Goal: Task Accomplishment & Management: Manage account settings

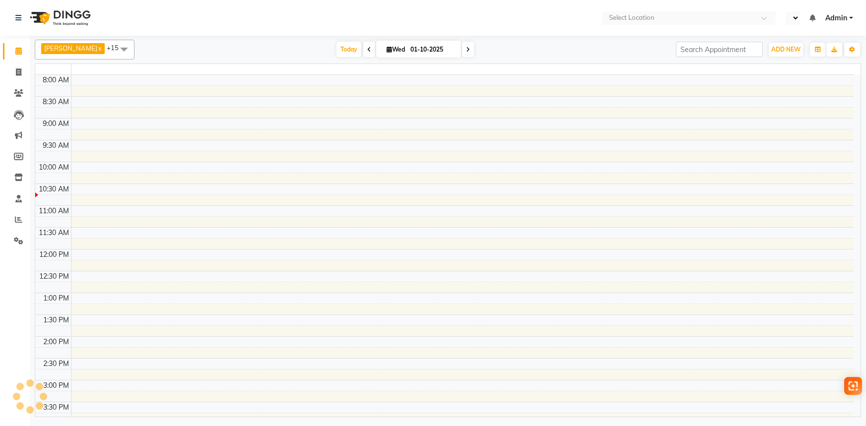
select select "en"
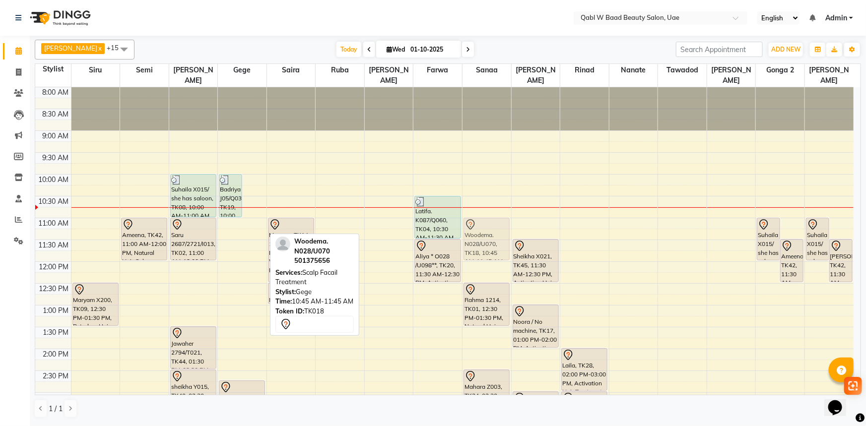
drag, startPoint x: 259, startPoint y: 210, endPoint x: 471, endPoint y: 223, distance: 212.2
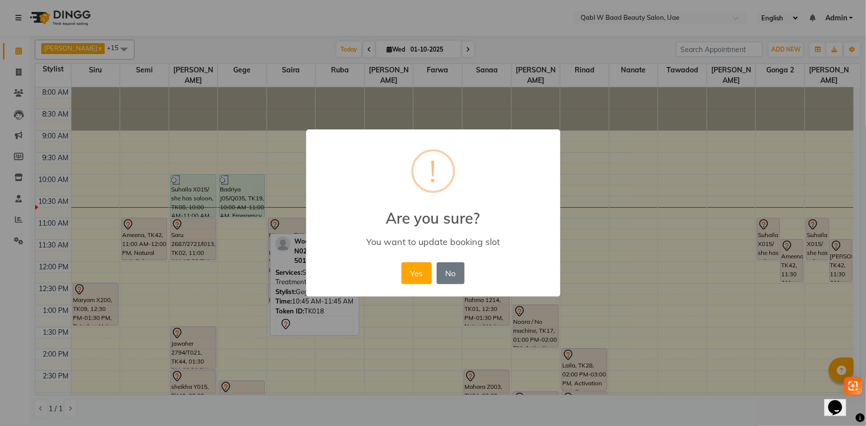
drag, startPoint x: 397, startPoint y: 268, endPoint x: 436, endPoint y: 273, distance: 39.0
click at [397, 268] on div "× ! Are you sure? You want to update booking slot Yes No No" at bounding box center [433, 213] width 254 height 168
click at [425, 273] on button "Yes" at bounding box center [416, 273] width 30 height 22
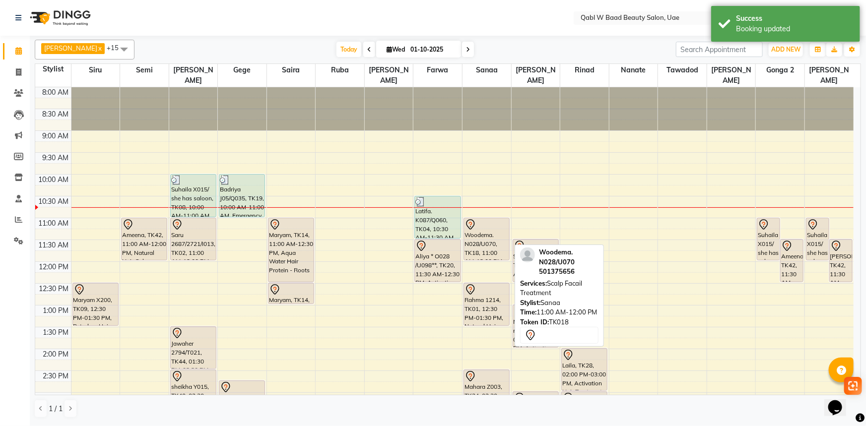
click at [491, 225] on div "Woodema. N028/U070, TK18, 11:00 AM-12:00 PM, Scalp Facail Treatment" at bounding box center [486, 239] width 45 height 42
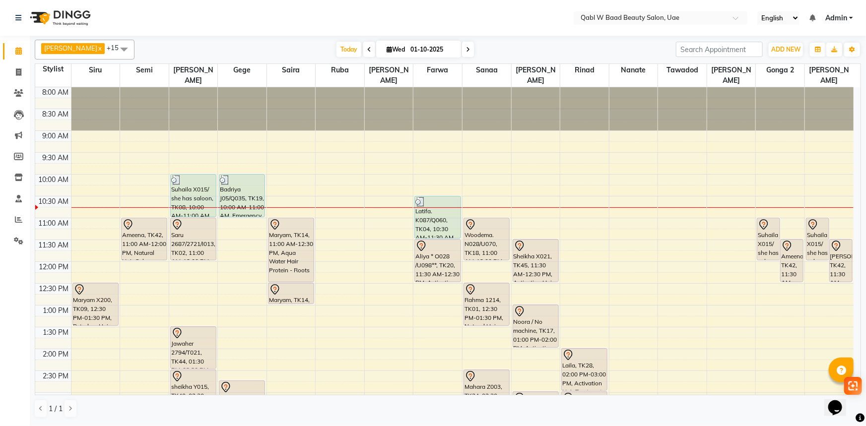
click at [407, 51] on input "01-10-2025" at bounding box center [432, 49] width 50 height 15
select select "10"
select select "2025"
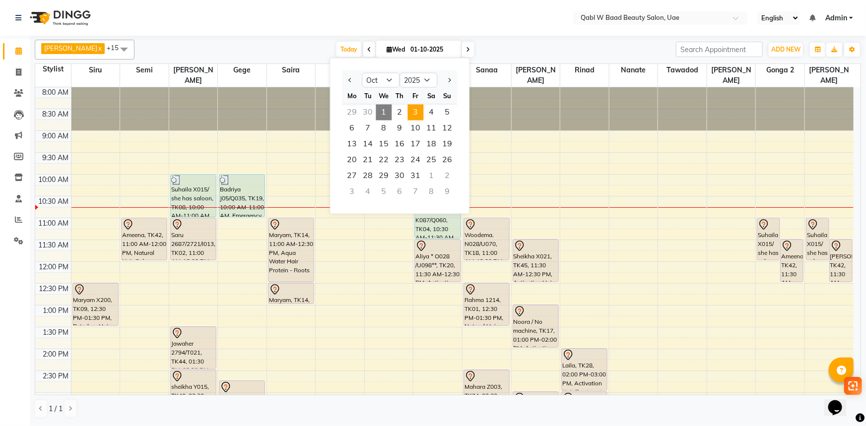
click at [417, 108] on span "3" at bounding box center [416, 113] width 16 height 16
type input "03-10-2025"
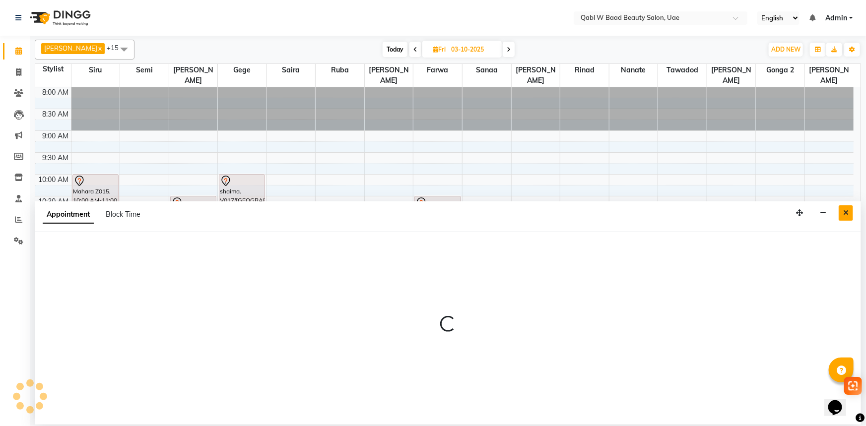
click at [842, 208] on button "Close" at bounding box center [845, 212] width 14 height 15
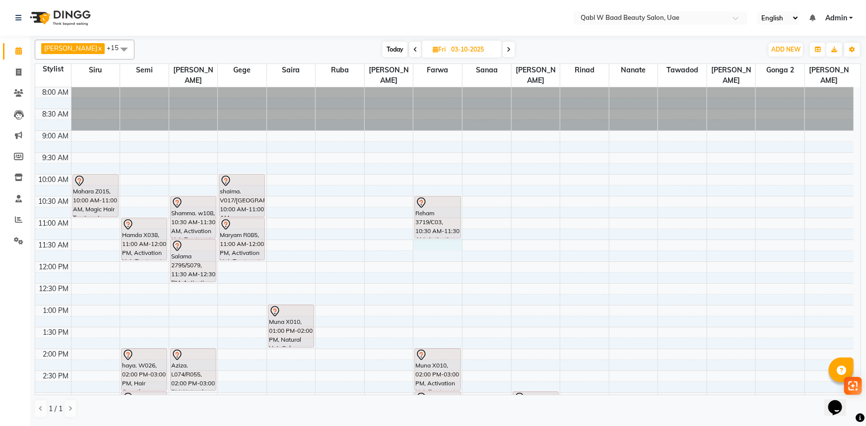
select select "56789"
select select "690"
select select "tentative"
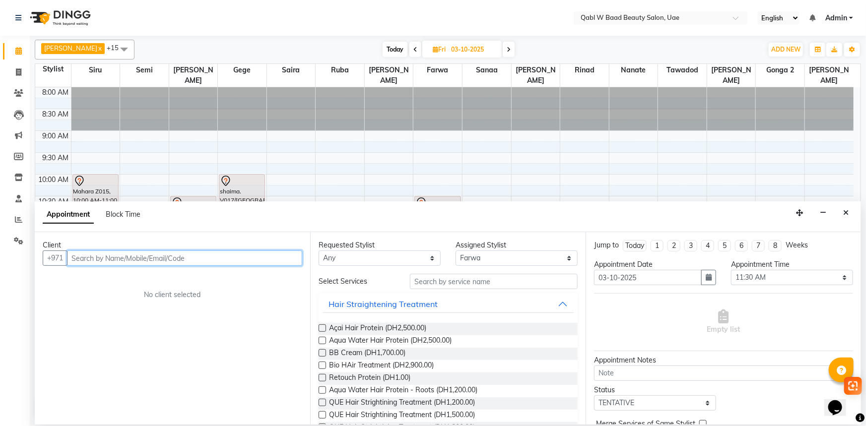
click at [115, 265] on input "text" at bounding box center [184, 258] width 235 height 15
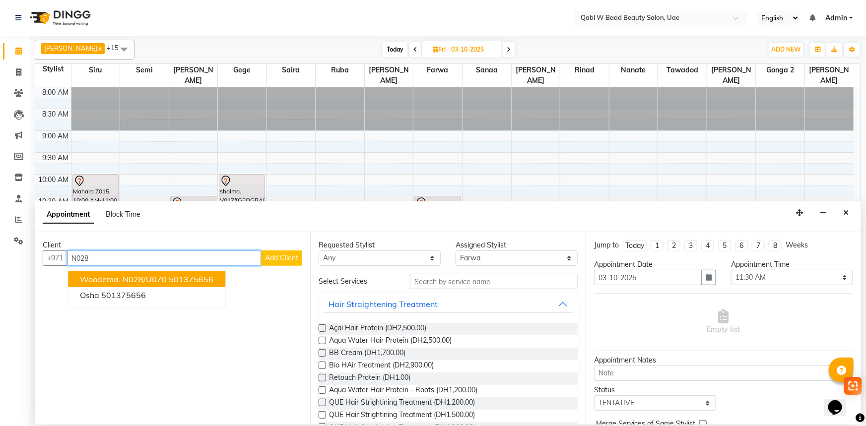
click at [111, 280] on span "Woodema. N028/U070" at bounding box center [123, 279] width 87 height 10
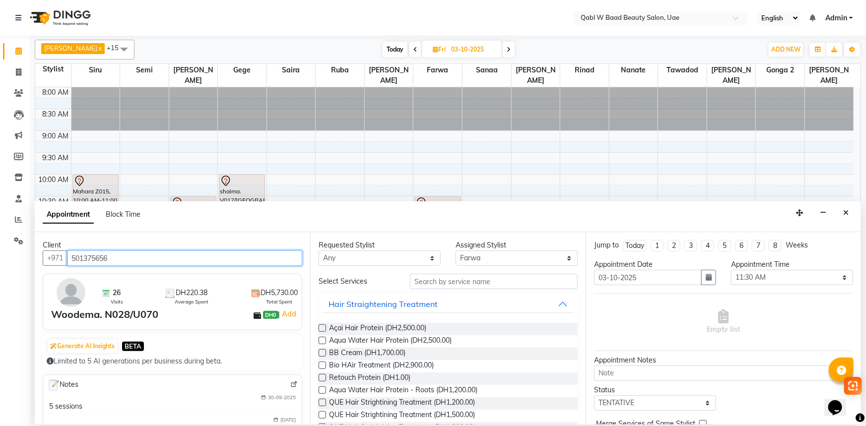
type input "501375656"
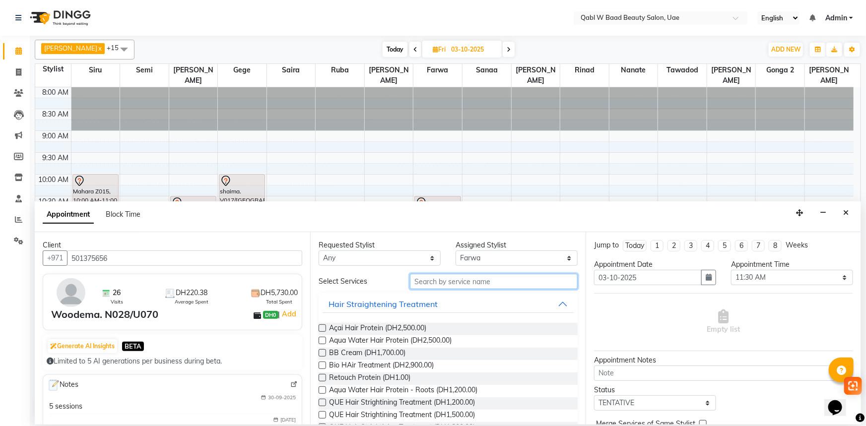
click at [463, 278] on input "text" at bounding box center [494, 281] width 168 height 15
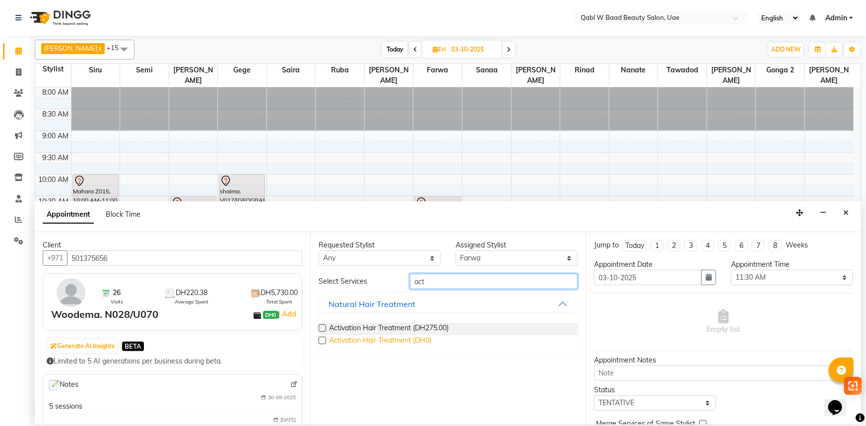
type input "act"
click at [401, 339] on span "Activation Hair Treatment (DH0)" at bounding box center [380, 341] width 102 height 12
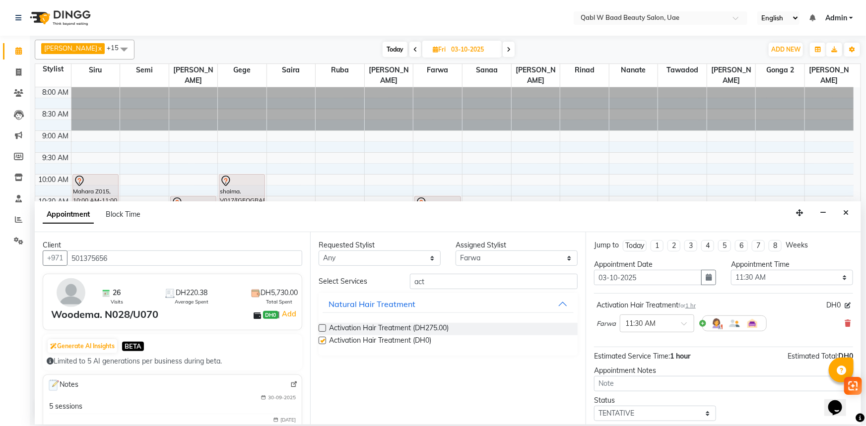
checkbox input "false"
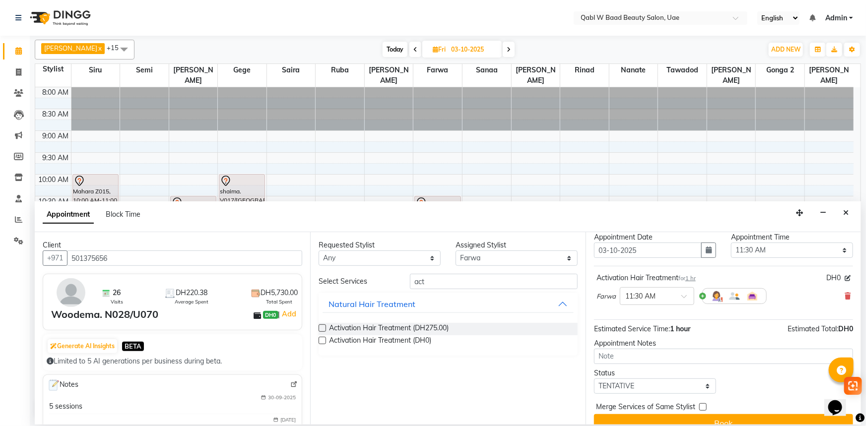
scroll to position [42, 0]
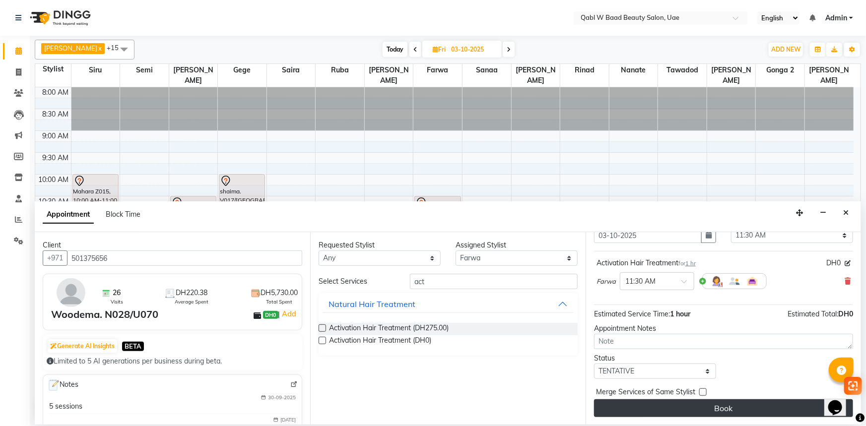
click at [698, 414] on button "Book" at bounding box center [723, 408] width 259 height 18
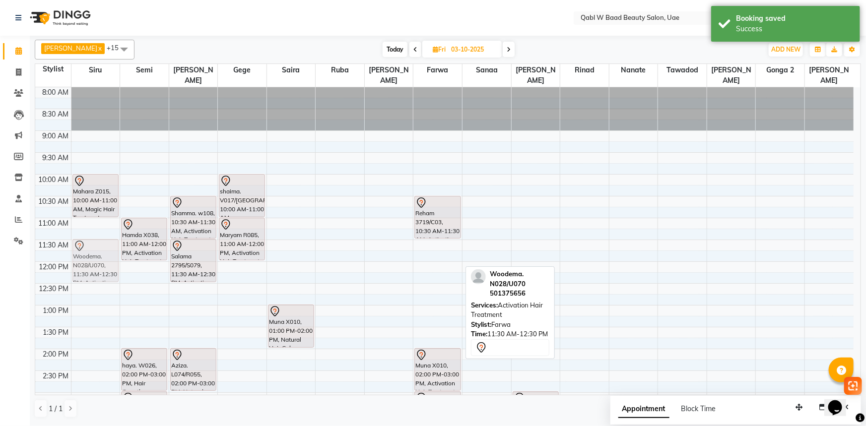
drag, startPoint x: 422, startPoint y: 251, endPoint x: 103, endPoint y: 250, distance: 318.5
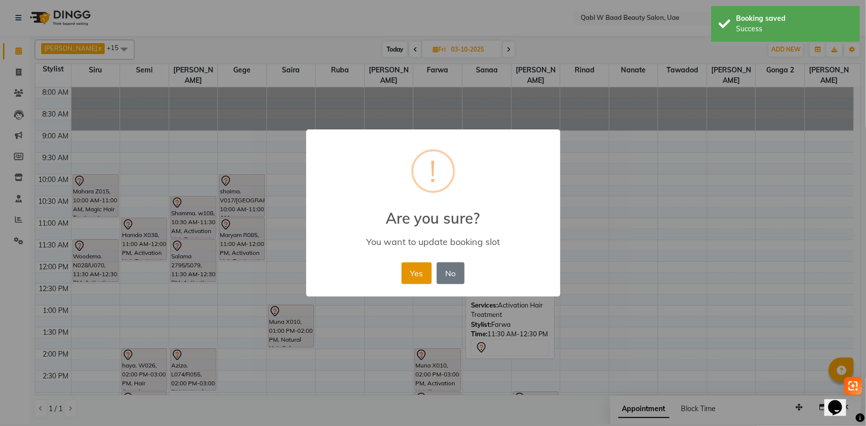
click at [404, 274] on button "Yes" at bounding box center [416, 273] width 30 height 22
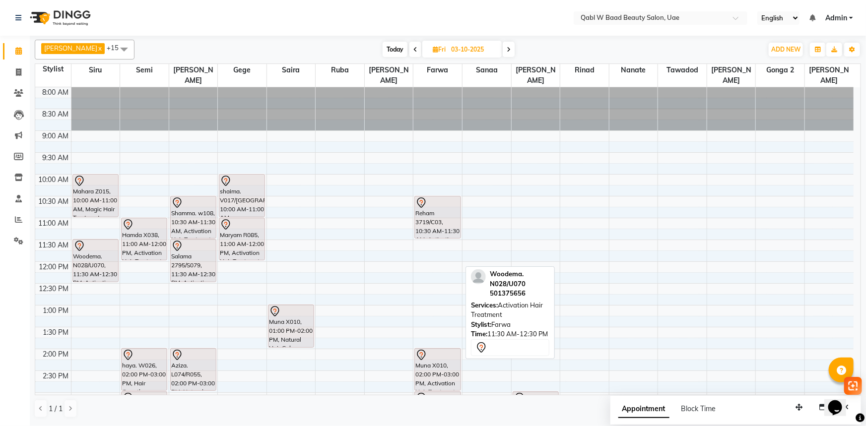
click at [383, 51] on span "Today" at bounding box center [395, 49] width 25 height 15
type input "01-10-2025"
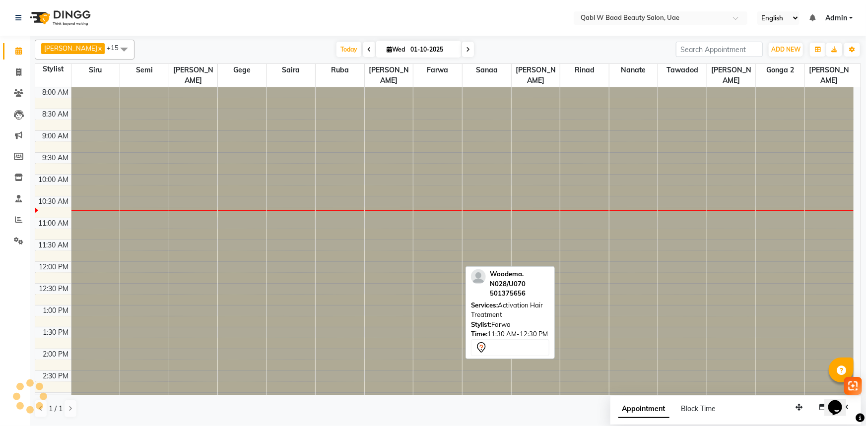
scroll to position [87, 0]
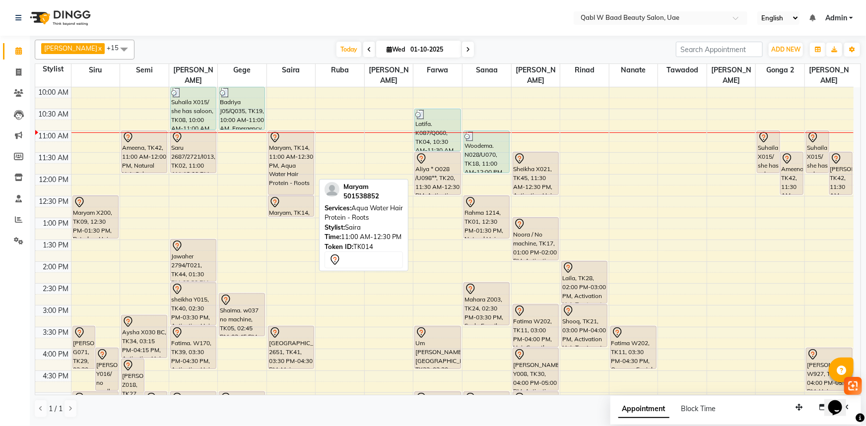
click at [304, 131] on div at bounding box center [291, 137] width 44 height 12
click at [300, 131] on div at bounding box center [291, 137] width 44 height 12
select select "7"
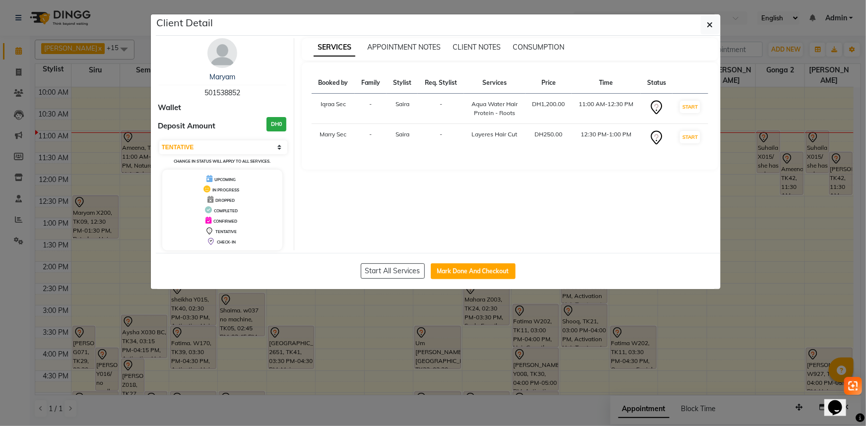
click at [79, 87] on ngb-modal-window "Client Detail Maryam 501538852 Wallet Deposit Amount DH0 Select IN SERVICE CONF…" at bounding box center [433, 213] width 866 height 426
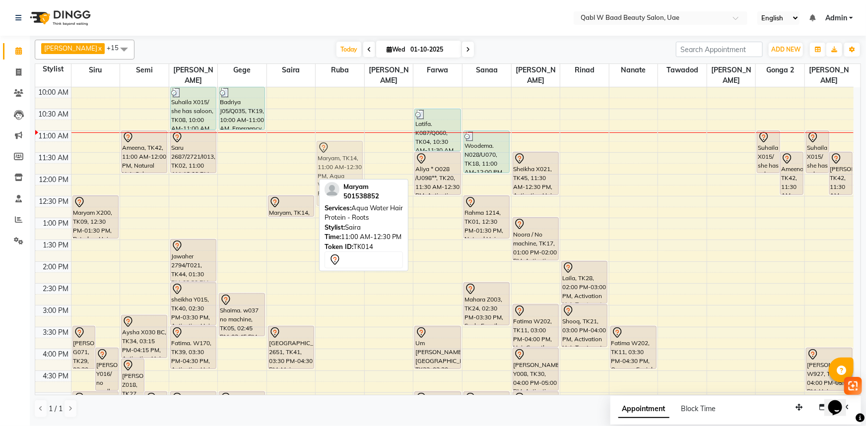
drag, startPoint x: 298, startPoint y: 154, endPoint x: 347, endPoint y: 159, distance: 49.9
click at [347, 159] on tr "[PERSON_NAME] G071, TK29, 03:30 PM-04:30 PM, Natural Hair Color [PERSON_NAME] Y…" at bounding box center [444, 349] width 818 height 698
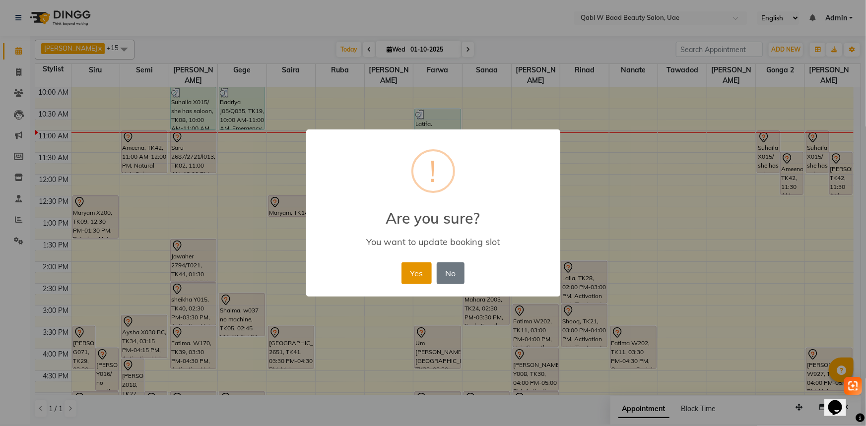
click at [417, 266] on button "Yes" at bounding box center [416, 273] width 30 height 22
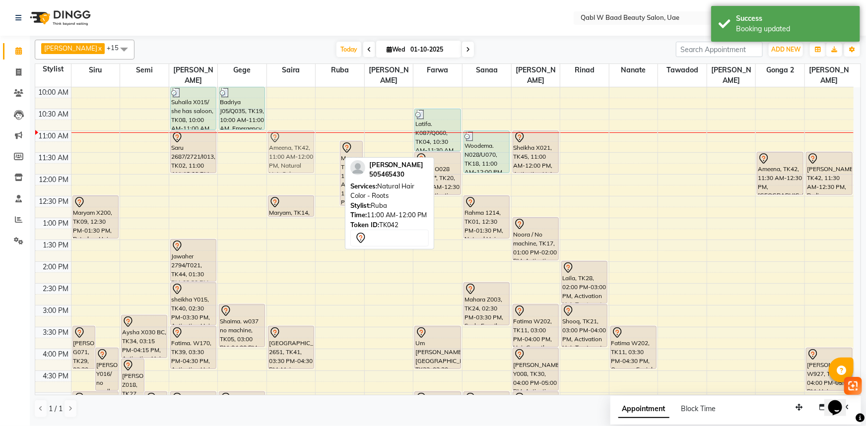
drag, startPoint x: 332, startPoint y: 140, endPoint x: 318, endPoint y: 143, distance: 15.1
click at [300, 143] on tr "[PERSON_NAME] G071, TK29, 03:30 PM-04:30 PM, Natural Hair Color [PERSON_NAME] Y…" at bounding box center [444, 349] width 818 height 698
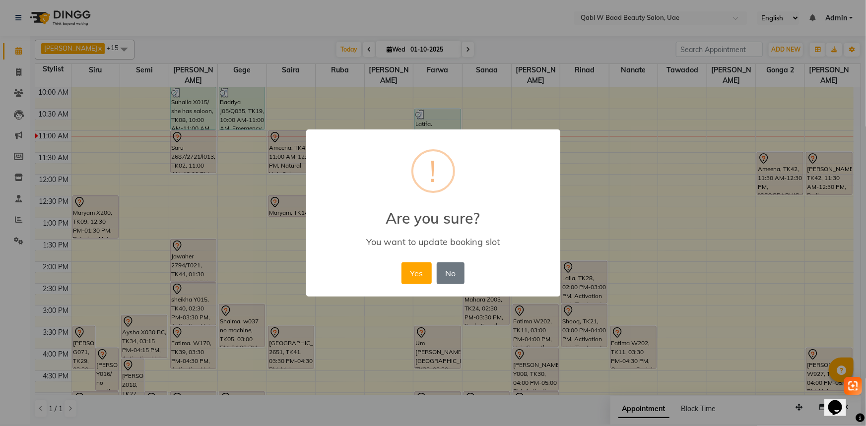
click button "Yes" at bounding box center [416, 273] width 30 height 22
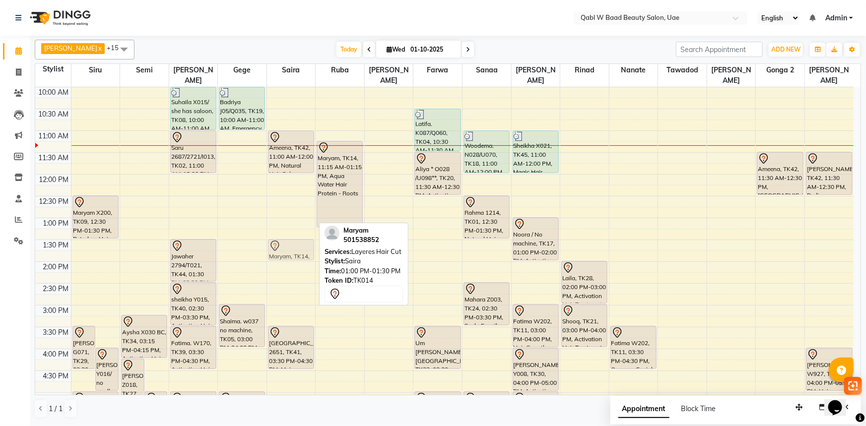
drag, startPoint x: 293, startPoint y: 219, endPoint x: 295, endPoint y: 231, distance: 12.6
click at [295, 231] on div "[PERSON_NAME], TK42, 11:00 AM-12:00 PM, Natural Hair Color - Roots Maryam, TK14…" at bounding box center [291, 349] width 49 height 698
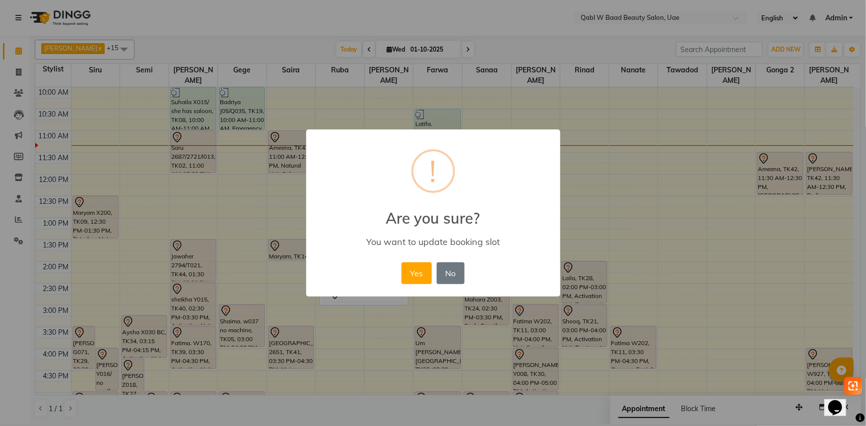
drag, startPoint x: 402, startPoint y: 264, endPoint x: 342, endPoint y: 218, distance: 75.0
click at [402, 264] on button "Yes" at bounding box center [416, 273] width 30 height 22
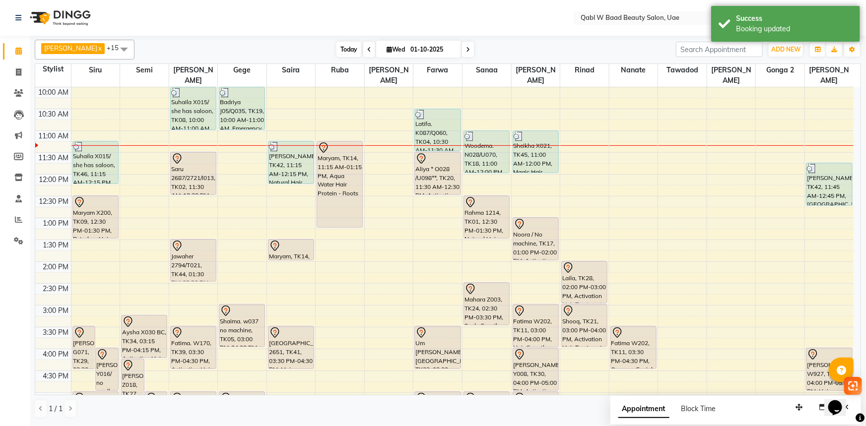
click at [336, 45] on span "Today" at bounding box center [348, 49] width 25 height 15
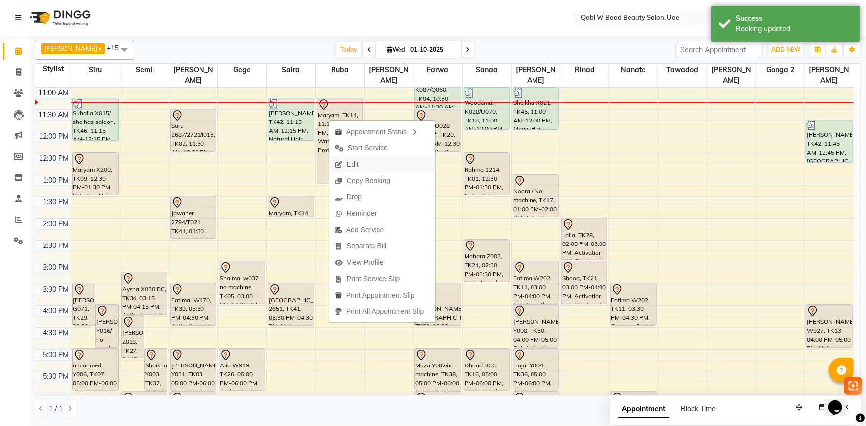
click at [357, 164] on span "Edit" at bounding box center [353, 164] width 12 height 10
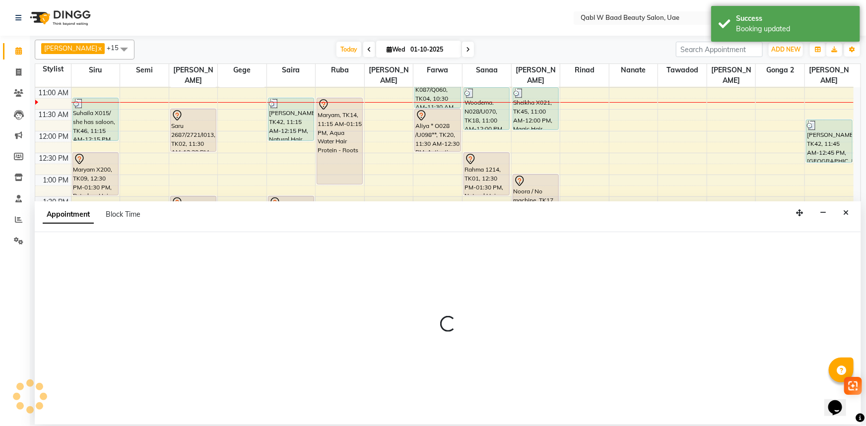
select select "tentative"
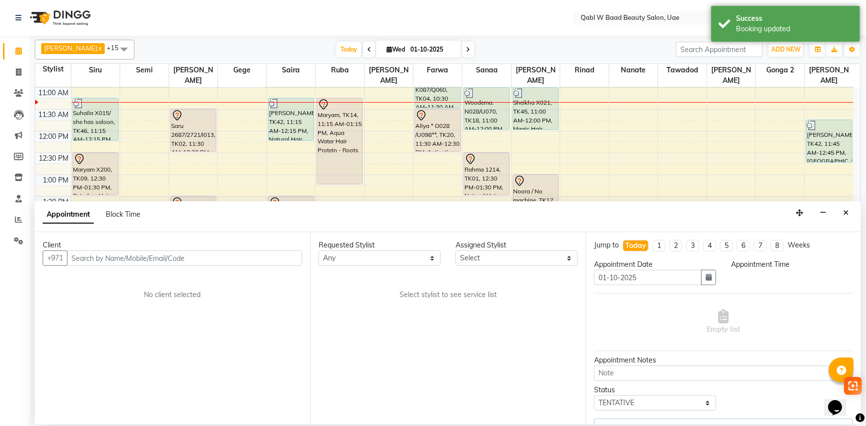
select select "56784"
select select "675"
select select "3491"
select select "3489"
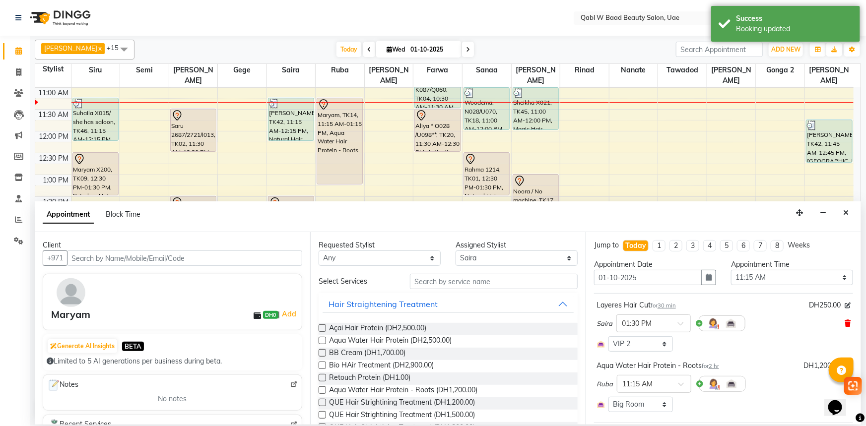
click at [844, 322] on icon at bounding box center [847, 323] width 6 height 7
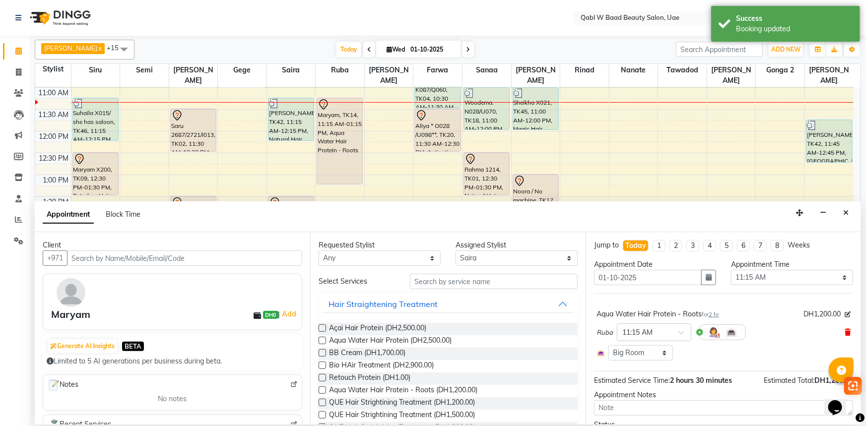
click at [844, 332] on icon at bounding box center [847, 332] width 6 height 7
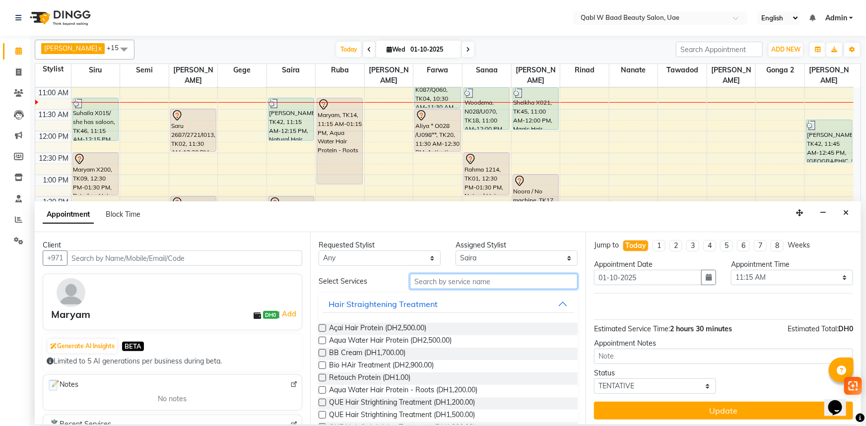
click at [487, 277] on input "text" at bounding box center [494, 281] width 168 height 15
type input "aqu"
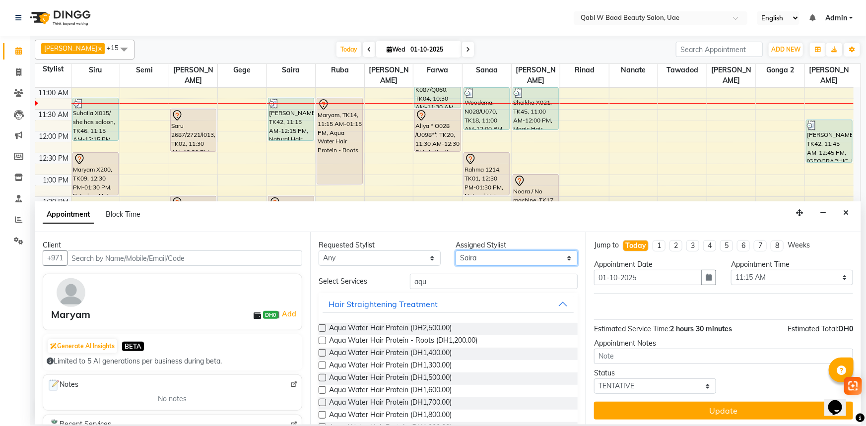
click at [486, 258] on select "Select Asia [PERSON_NAME] [PERSON_NAME] [PERSON_NAME] 2 Iqraa Sec [PERSON_NAME]…" at bounding box center [516, 258] width 122 height 15
select select "56787"
click at [455, 251] on select "Select Asia [PERSON_NAME] [PERSON_NAME] [PERSON_NAME] 2 Iqraa Sec [PERSON_NAME]…" at bounding box center [516, 258] width 122 height 15
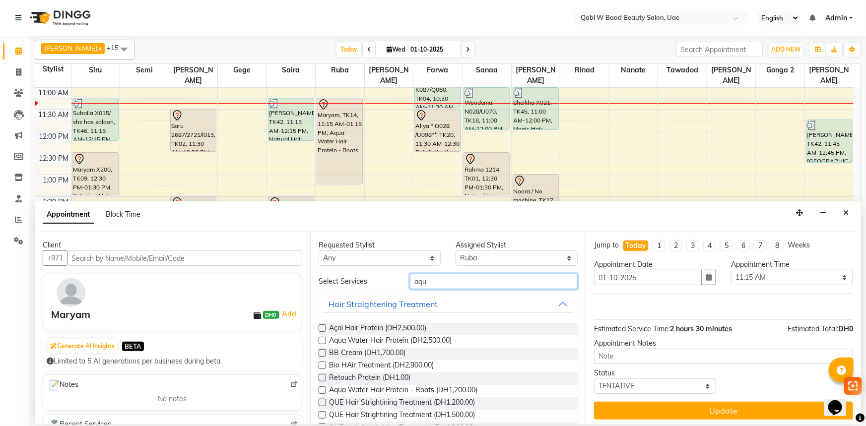
click at [460, 284] on input "aqu" at bounding box center [494, 281] width 168 height 15
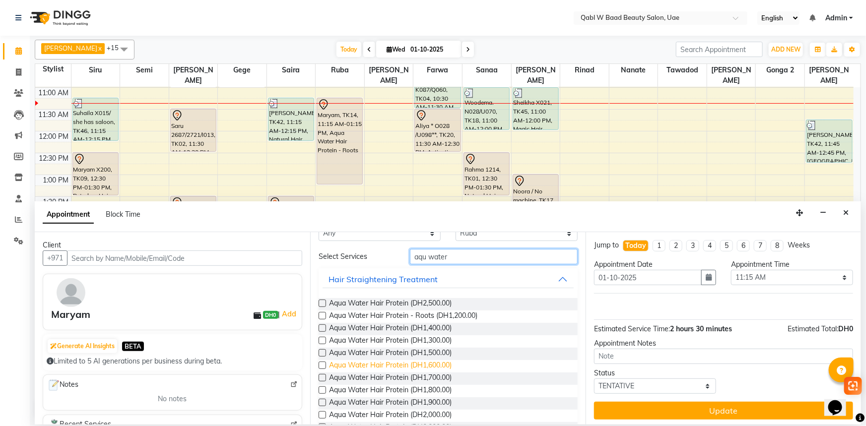
scroll to position [45, 0]
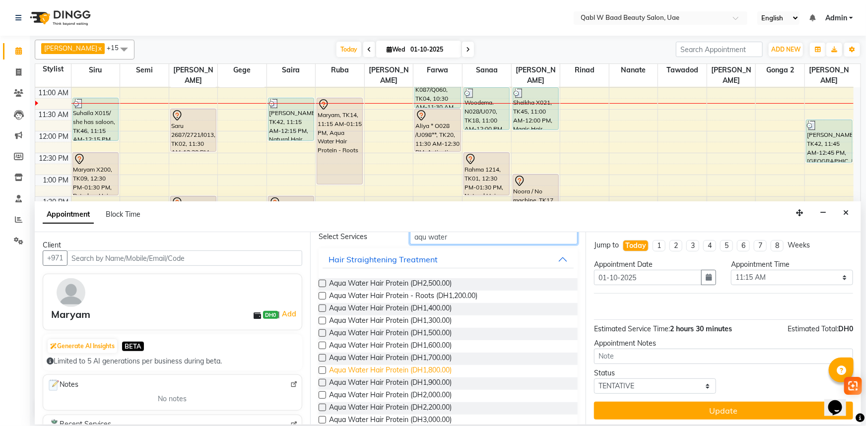
type input "aqu water"
click at [451, 367] on span "Aqua Water Hair Protein (DH1,800.00)" at bounding box center [390, 371] width 123 height 12
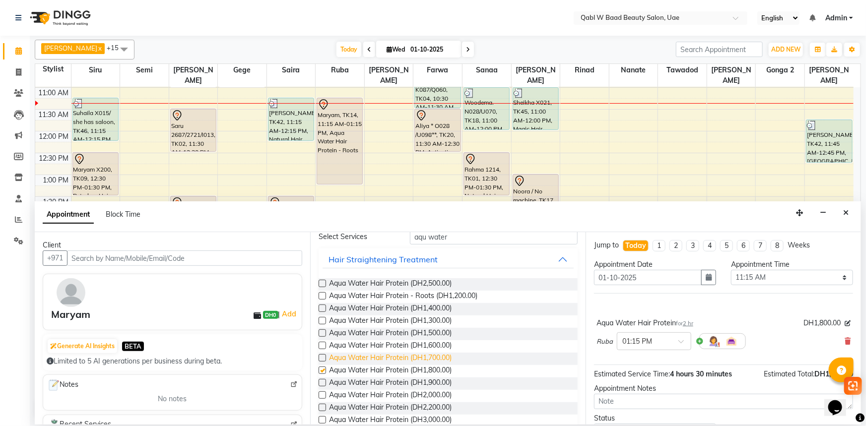
checkbox input "false"
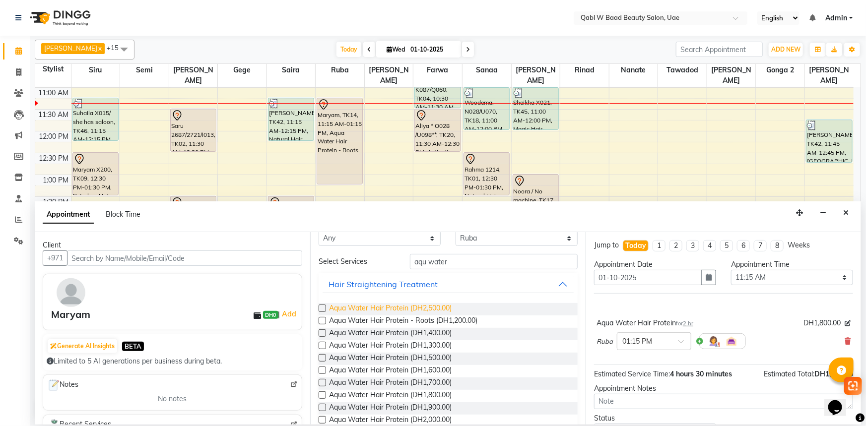
scroll to position [0, 0]
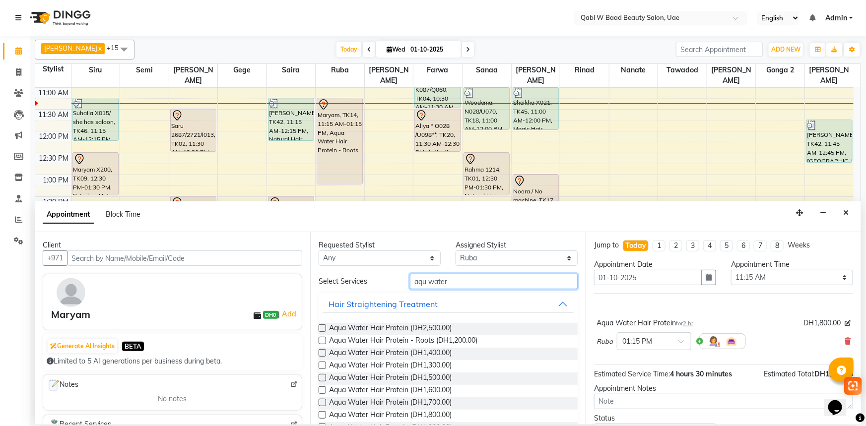
click at [461, 277] on input "aqu water" at bounding box center [494, 281] width 168 height 15
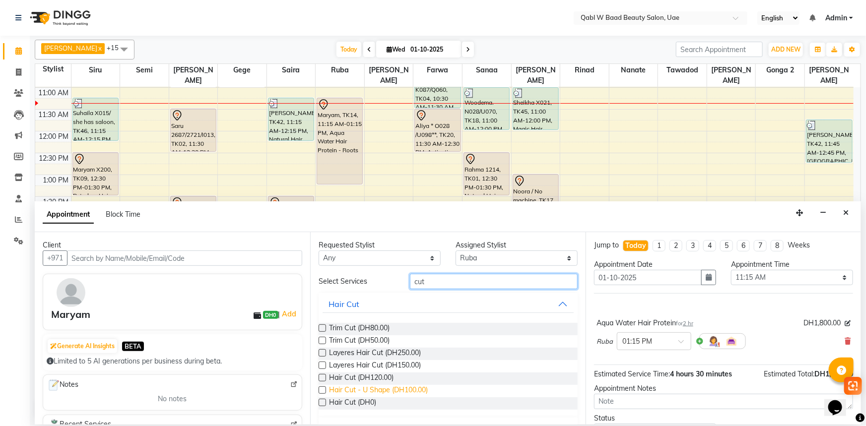
type input "cut"
click at [391, 392] on span "Hair Cut - U Shape (DH100.00)" at bounding box center [378, 391] width 99 height 12
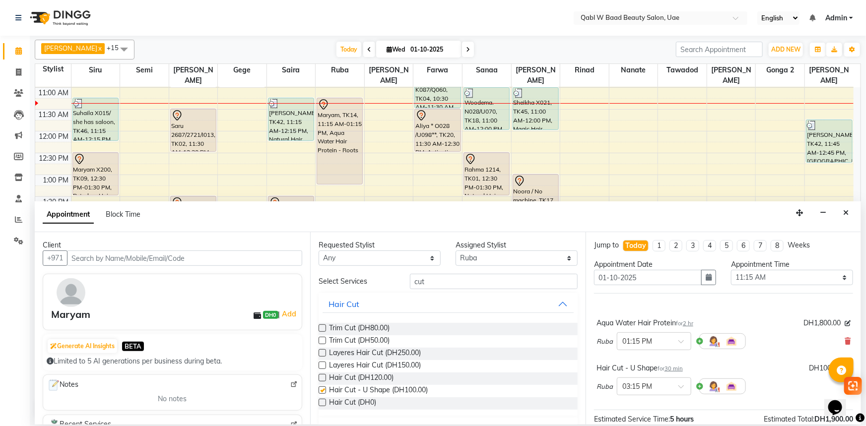
checkbox input "false"
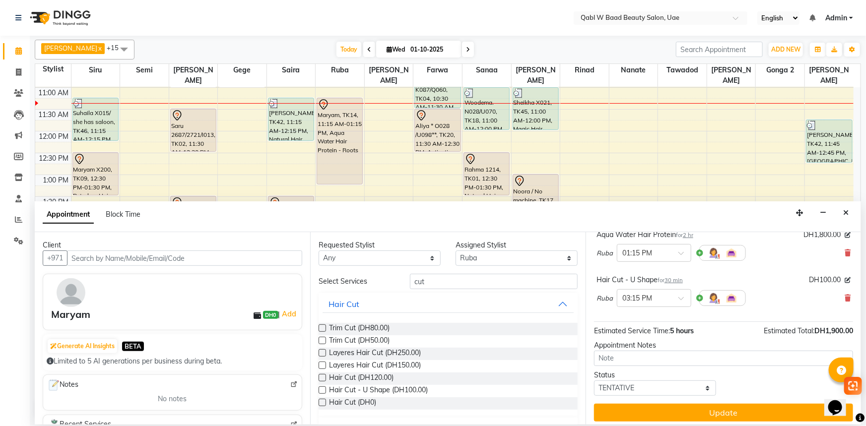
scroll to position [90, 0]
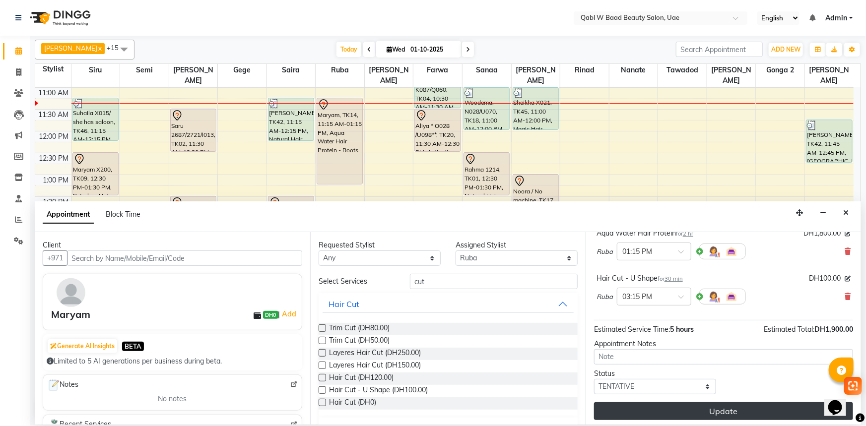
click at [664, 408] on button "Update" at bounding box center [723, 411] width 259 height 18
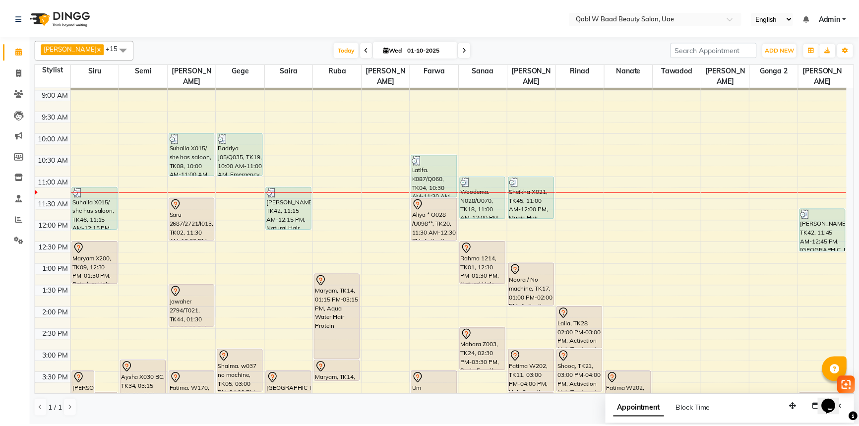
scroll to position [40, 0]
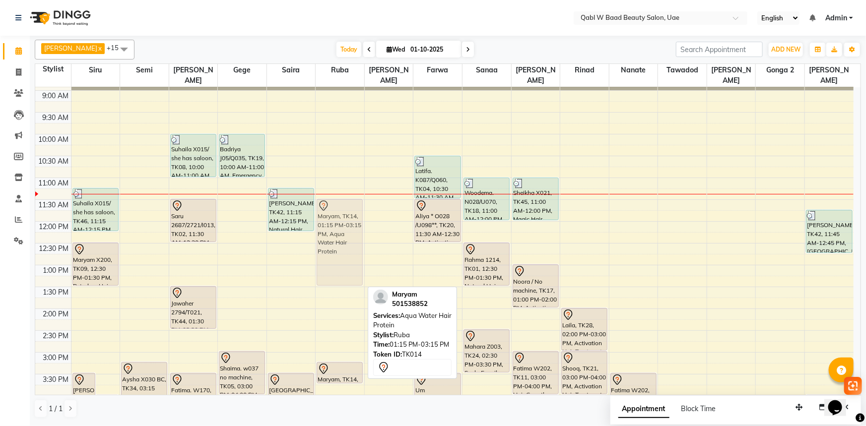
drag, startPoint x: 332, startPoint y: 299, endPoint x: 332, endPoint y: 225, distance: 74.4
click at [332, 225] on div "Maryam, TK14, 01:15 PM-03:15 PM, Aqua Water Hair Protein Maryam, TK14, 03:15 PM…" at bounding box center [340, 396] width 49 height 698
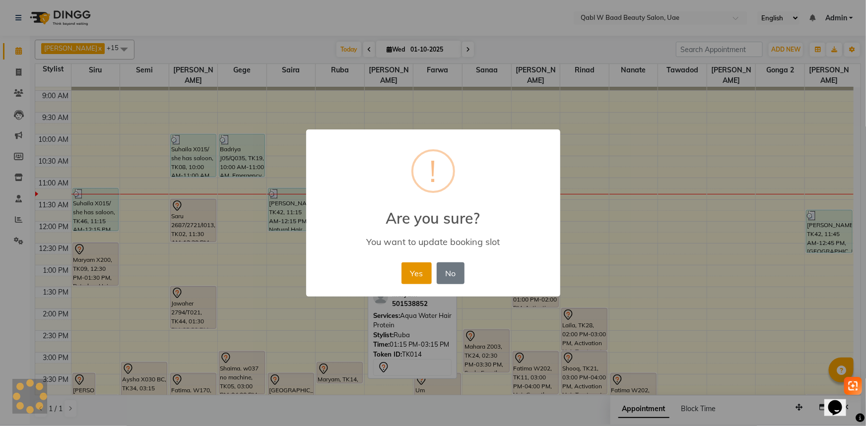
click at [417, 283] on button "Yes" at bounding box center [416, 273] width 30 height 22
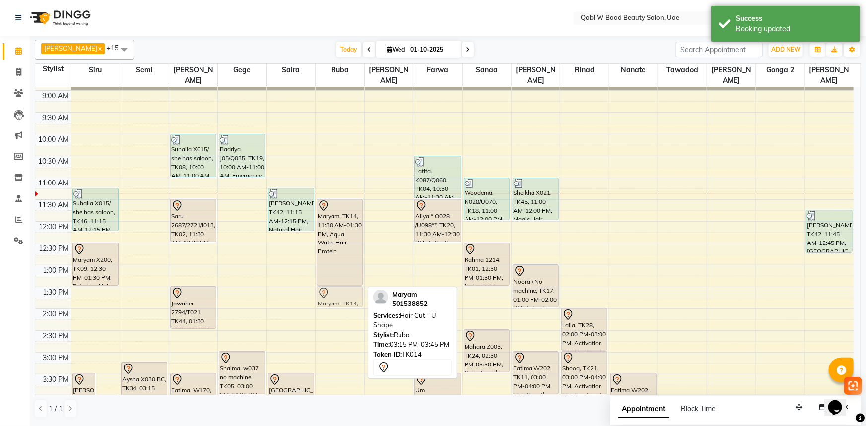
drag, startPoint x: 350, startPoint y: 360, endPoint x: 327, endPoint y: 286, distance: 78.0
click at [327, 286] on div "Maryam, TK14, 11:30 AM-01:30 PM, Aqua Water Hair Protein Maryam, TK14, 03:15 PM…" at bounding box center [340, 396] width 49 height 698
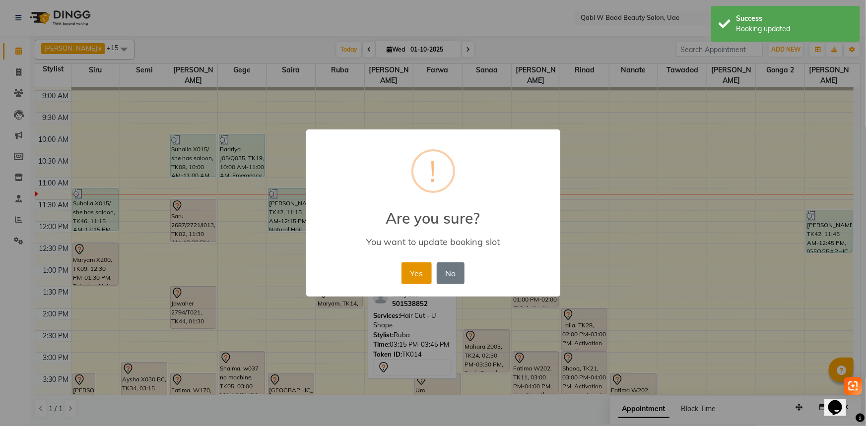
click at [407, 268] on button "Yes" at bounding box center [416, 273] width 30 height 22
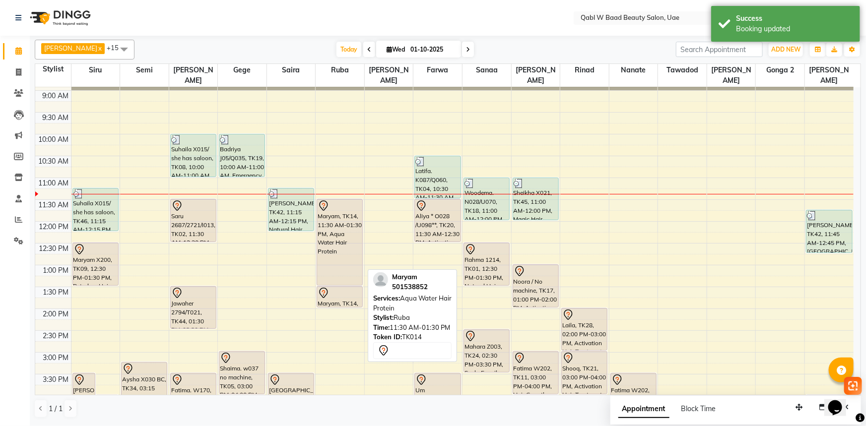
click at [332, 228] on div "Maryam, TK14, 11:30 AM-01:30 PM, Aqua Water Hair Protein" at bounding box center [339, 242] width 45 height 86
click at [333, 229] on div "Maryam, TK14, 11:30 AM-01:30 PM, Aqua Water Hair Protein" at bounding box center [339, 242] width 45 height 86
select select "7"
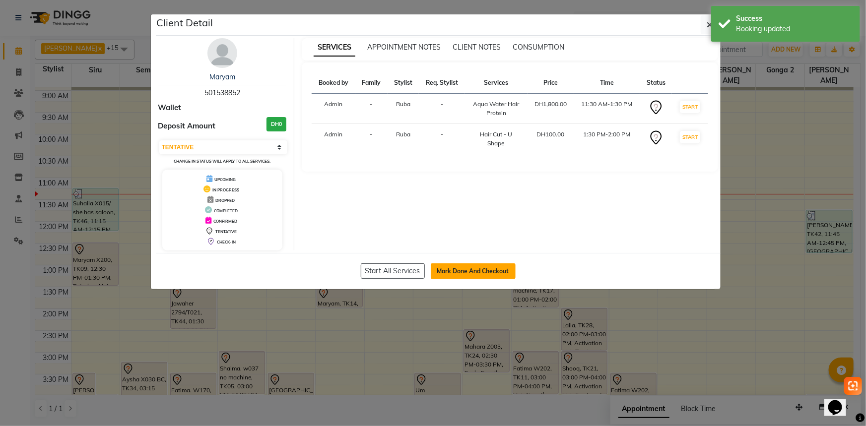
drag, startPoint x: 471, startPoint y: 271, endPoint x: 463, endPoint y: 269, distance: 7.8
click at [471, 272] on button "Mark Done And Checkout" at bounding box center [473, 271] width 85 height 16
select select "service"
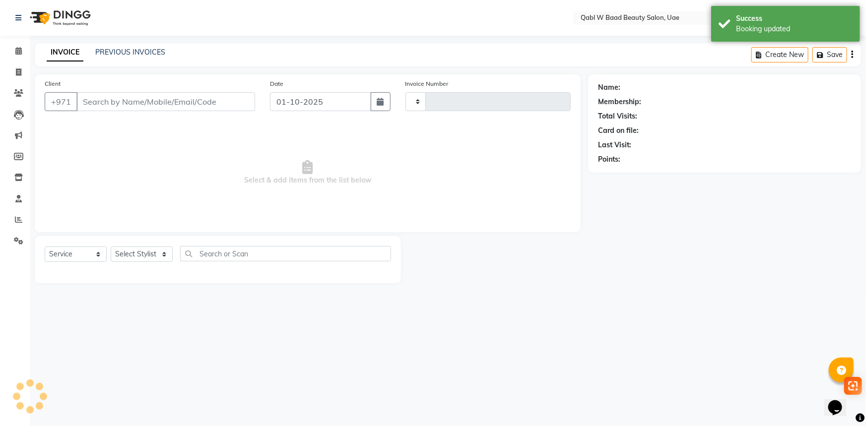
type input "8356"
select select "6969"
type input "501538852"
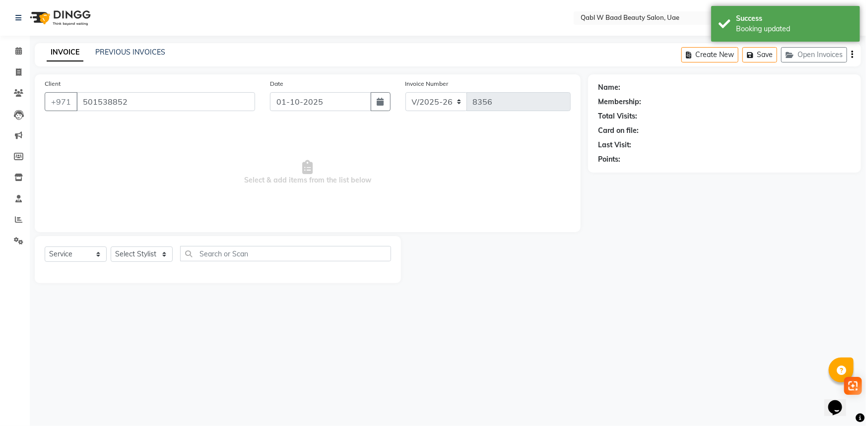
select select "56787"
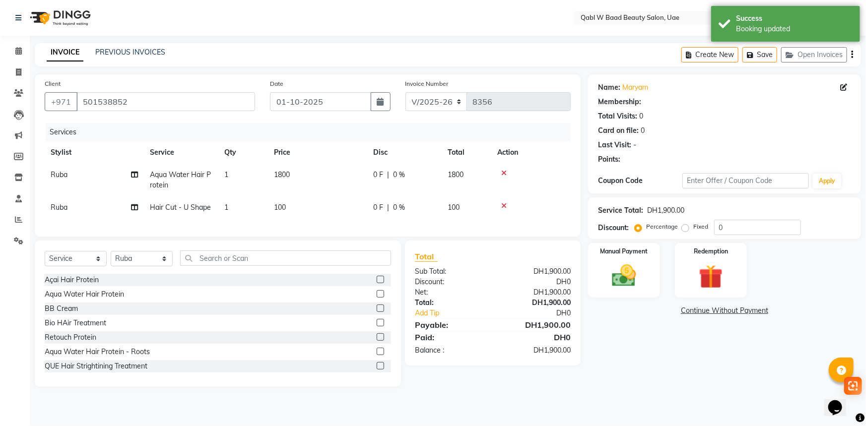
select select "1: Object"
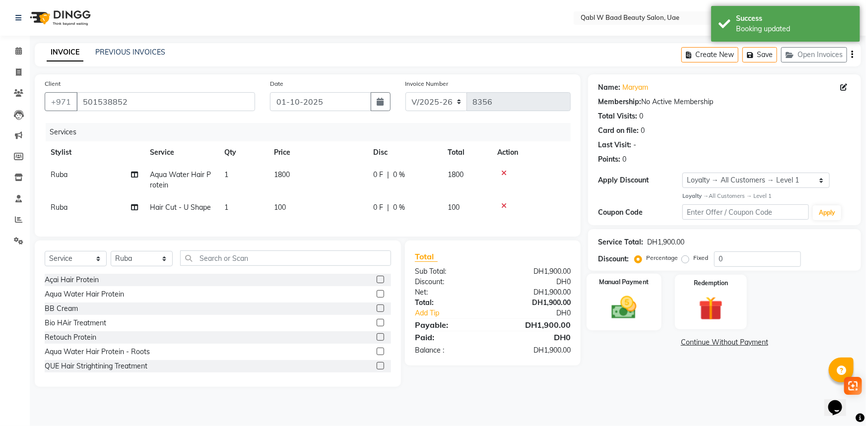
click at [632, 286] on label "Manual Payment" at bounding box center [624, 282] width 50 height 9
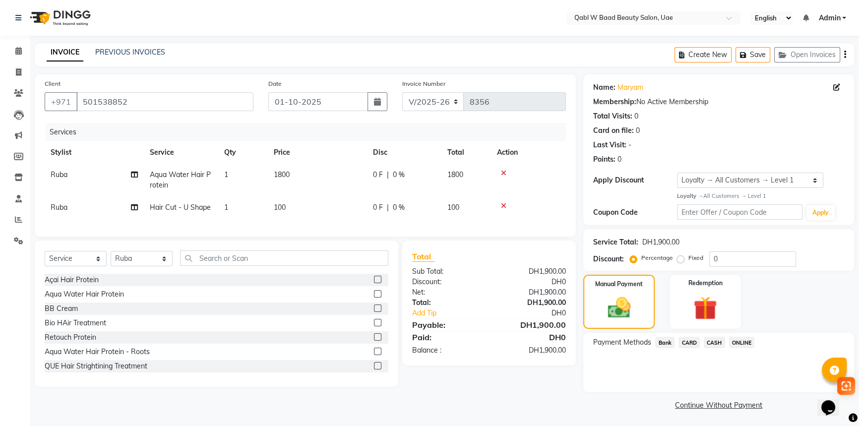
click at [697, 347] on span "CARD" at bounding box center [689, 342] width 21 height 11
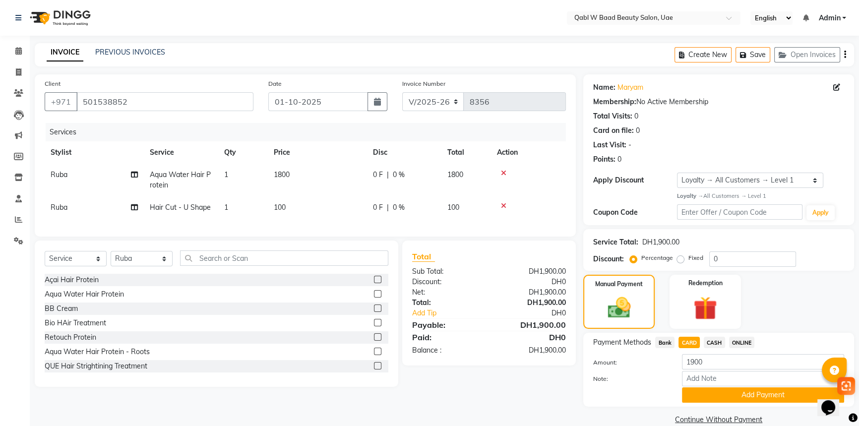
click at [759, 407] on div "Payment Methods Bank CARD CASH ONLINE Amount: 1900 Note: Add Payment" at bounding box center [718, 370] width 271 height 74
click at [756, 399] on button "Add Payment" at bounding box center [763, 394] width 162 height 15
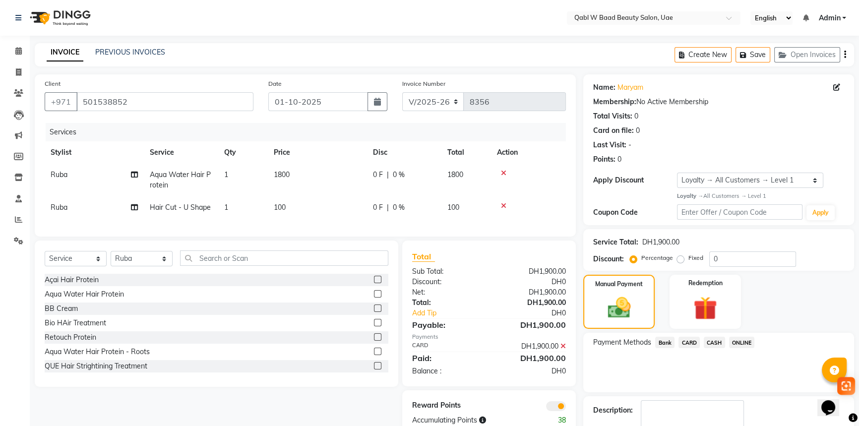
scroll to position [43, 0]
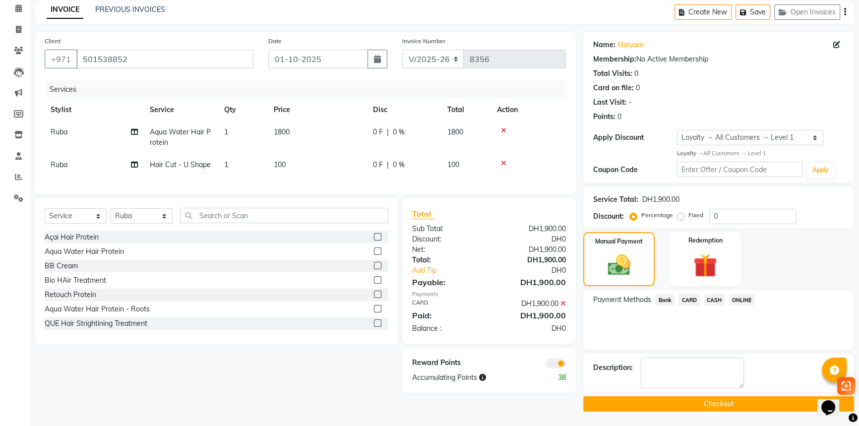
click at [731, 399] on button "Checkout" at bounding box center [718, 403] width 271 height 15
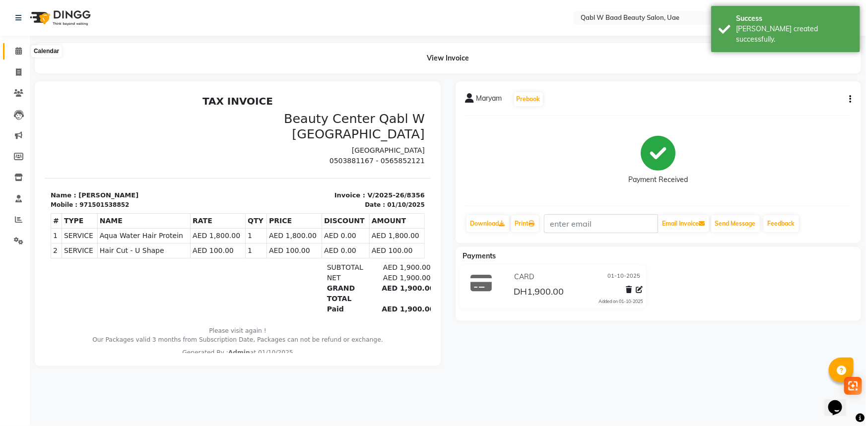
click at [17, 49] on icon at bounding box center [18, 50] width 6 height 7
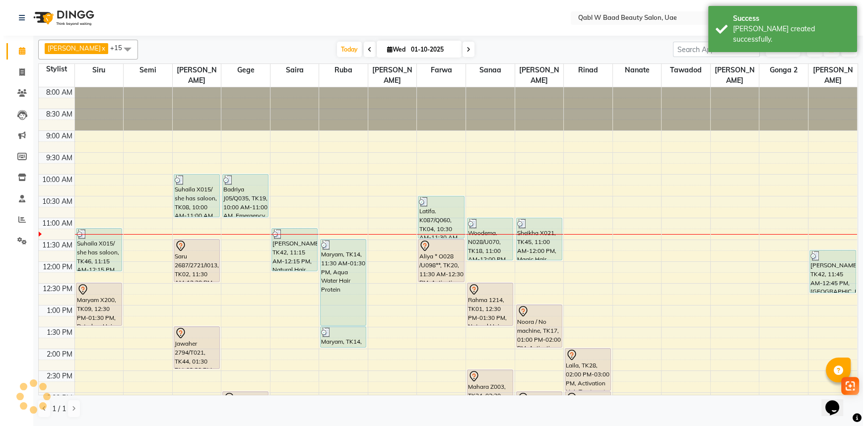
scroll to position [130, 0]
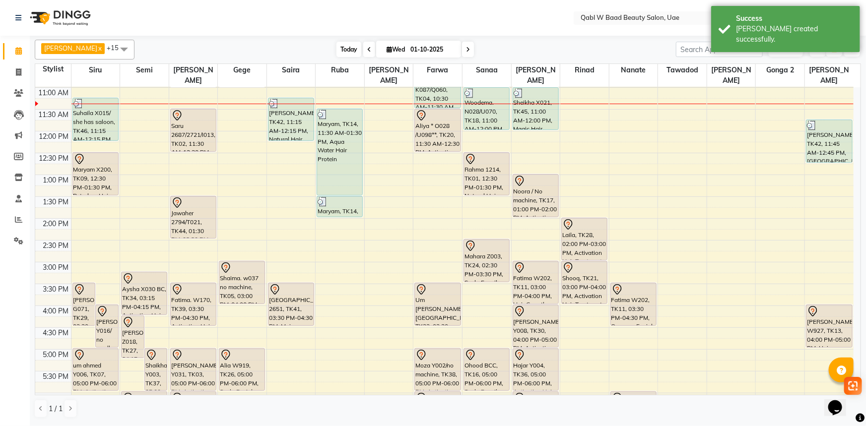
click at [336, 48] on span "Today" at bounding box center [348, 49] width 25 height 15
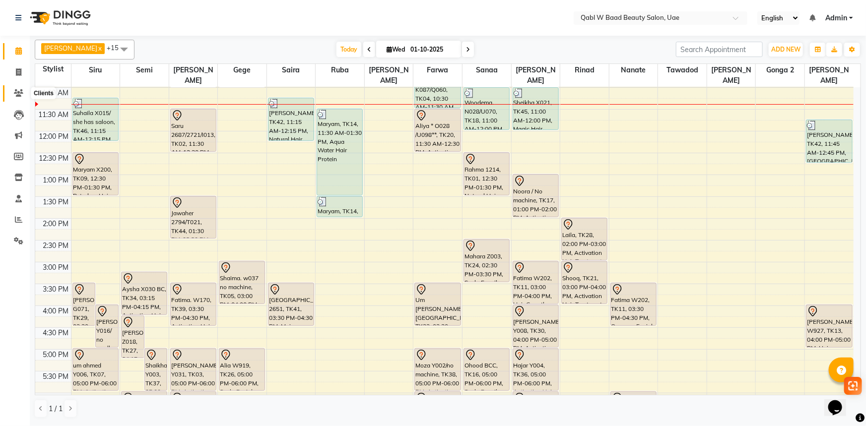
click at [22, 88] on span at bounding box center [18, 93] width 17 height 11
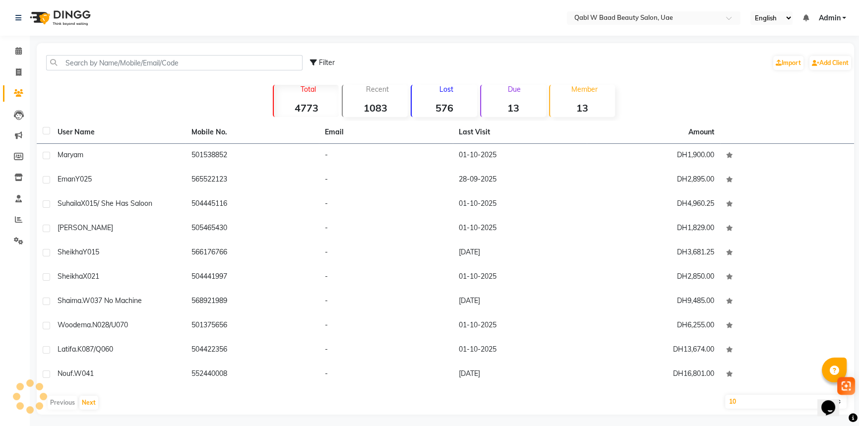
click at [92, 71] on div "Filter Import Add Client" at bounding box center [446, 62] width 814 height 31
click at [94, 62] on input "text" at bounding box center [174, 62] width 257 height 15
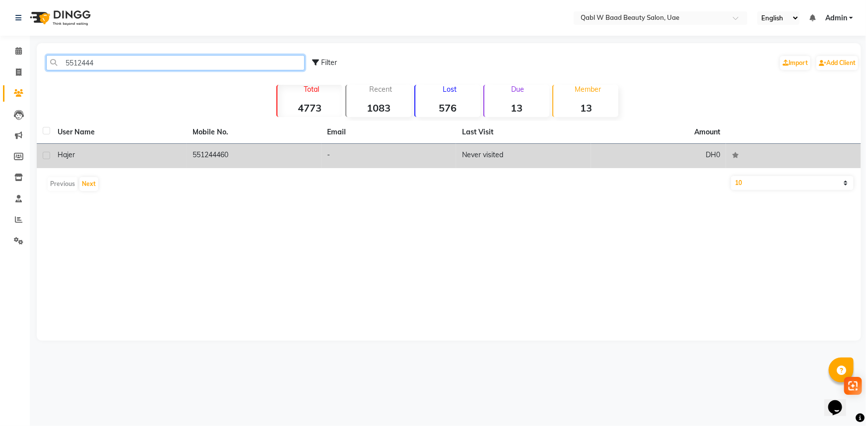
type input "5512444"
click at [82, 156] on div "Hajer" at bounding box center [119, 155] width 123 height 10
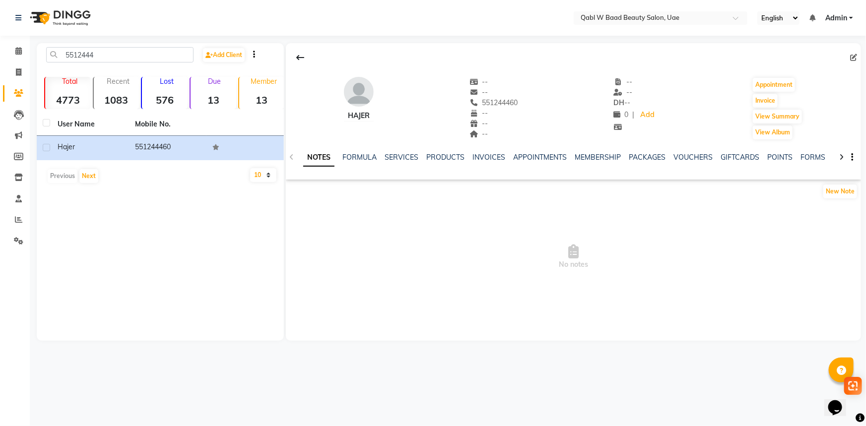
click at [505, 96] on div "--" at bounding box center [493, 92] width 49 height 10
click at [506, 100] on span "551244460" at bounding box center [493, 102] width 49 height 9
drag, startPoint x: 506, startPoint y: 100, endPoint x: 540, endPoint y: 105, distance: 35.0
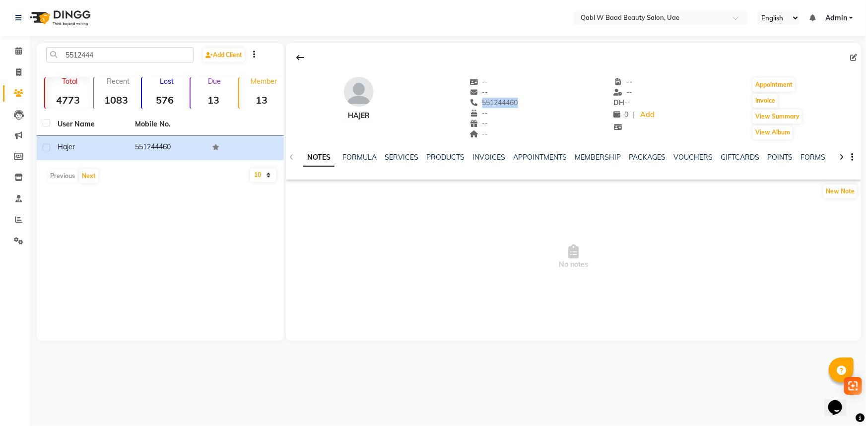
click at [540, 105] on div "Hajer -- -- 551244460 -- -- -- -- -- DH -- 0 | Add Appointment Invoice View Sum…" at bounding box center [573, 103] width 575 height 73
click at [513, 104] on span "551244460" at bounding box center [493, 102] width 49 height 9
drag, startPoint x: 501, startPoint y: 97, endPoint x: 489, endPoint y: 103, distance: 13.3
click at [489, 103] on span "551244460" at bounding box center [493, 102] width 49 height 9
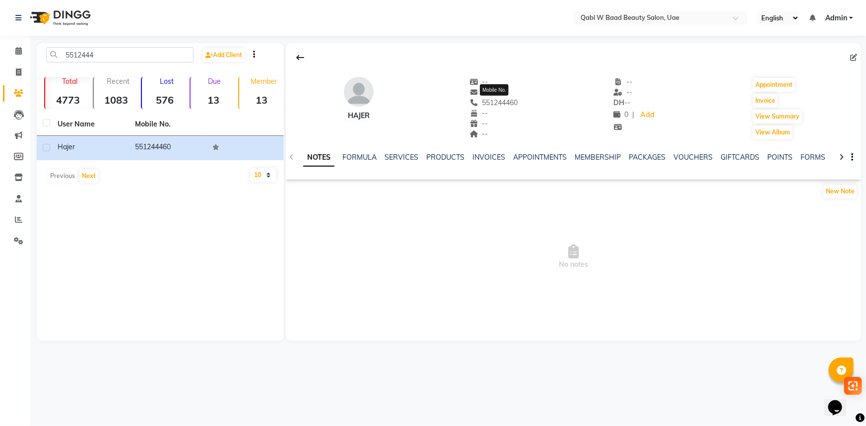
click at [489, 103] on span "551244460" at bounding box center [493, 102] width 49 height 9
copy span "551244460"
click at [25, 56] on span at bounding box center [18, 51] width 17 height 11
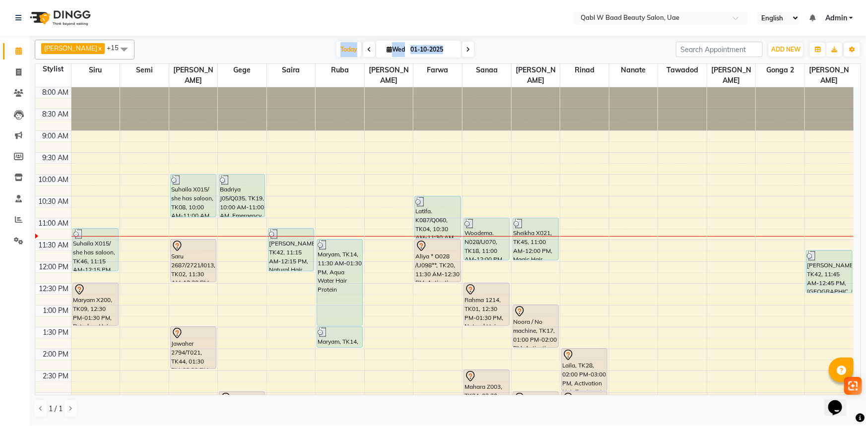
drag, startPoint x: 310, startPoint y: 51, endPoint x: 470, endPoint y: 50, distance: 160.3
click at [470, 50] on div "[DATE] [DATE]" at bounding box center [404, 49] width 531 height 15
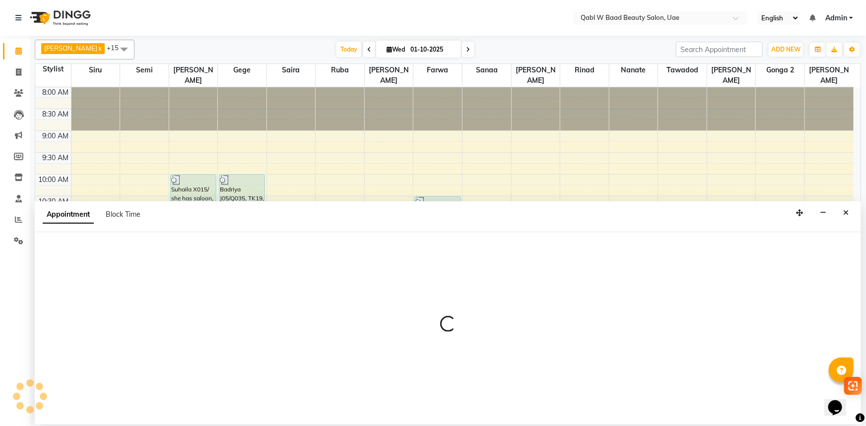
select select "56772"
select select "720"
select select "tentative"
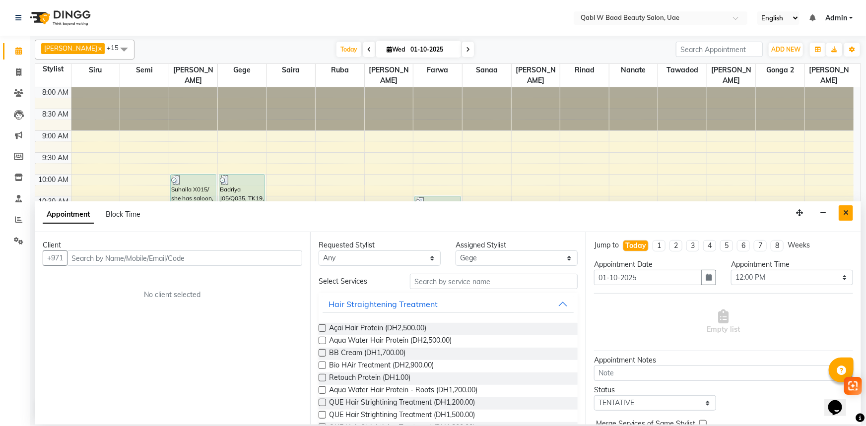
click at [848, 219] on button "Close" at bounding box center [845, 212] width 14 height 15
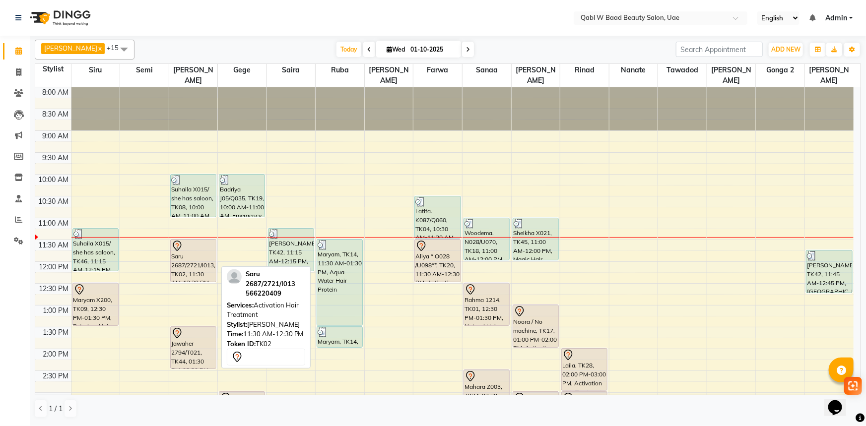
click at [200, 256] on div "Saru 2687/2721/I013, TK02, 11:30 AM-12:30 PM, Activation Hair Treatment" at bounding box center [193, 261] width 45 height 42
select select "7"
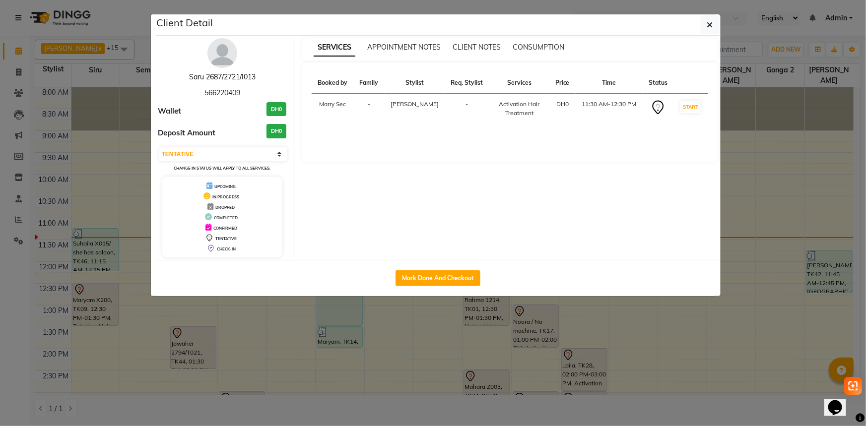
drag, startPoint x: 230, startPoint y: 75, endPoint x: 216, endPoint y: 80, distance: 14.8
click at [230, 75] on link "Saru 2687/2721/I013" at bounding box center [222, 76] width 66 height 9
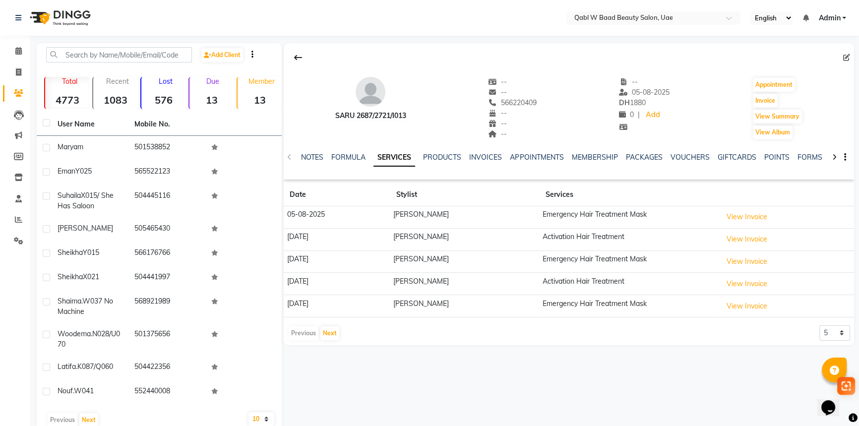
click at [524, 99] on span "566220409" at bounding box center [513, 102] width 49 height 9
copy span "566220409"
click at [306, 157] on link "NOTES" at bounding box center [312, 157] width 22 height 9
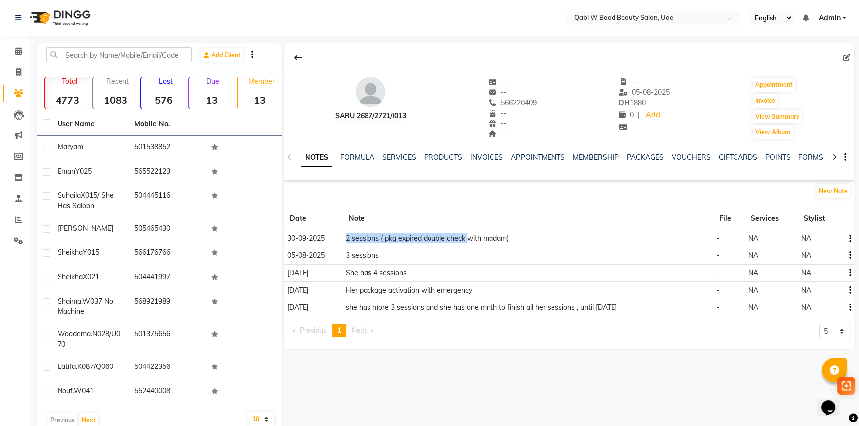
drag, startPoint x: 335, startPoint y: 239, endPoint x: 465, endPoint y: 237, distance: 129.5
click at [465, 237] on tr "[DATE] 2 sessions ( pkg expired double check with madam) - NA NA" at bounding box center [569, 238] width 571 height 17
click at [494, 237] on td "2 sessions ( pkg expired double check with madam)" at bounding box center [528, 238] width 371 height 17
click at [375, 259] on td "3 sessions" at bounding box center [528, 255] width 371 height 17
click at [642, 158] on link "PACKAGES" at bounding box center [645, 157] width 37 height 9
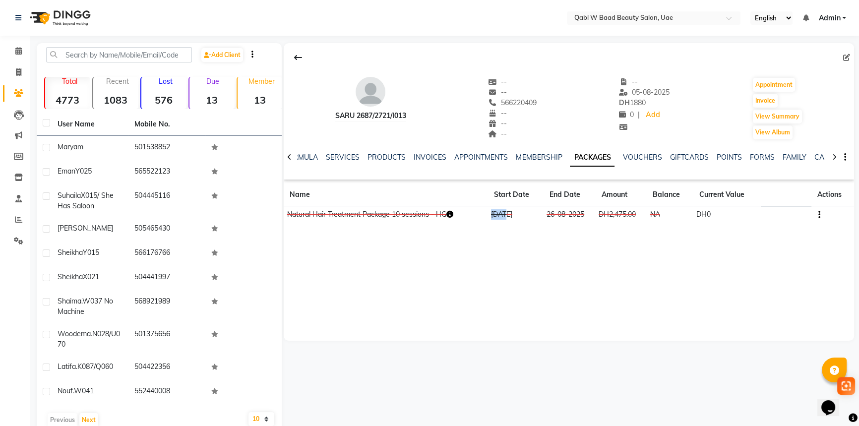
drag, startPoint x: 492, startPoint y: 220, endPoint x: 508, endPoint y: 214, distance: 17.0
click at [508, 214] on td "[DATE]" at bounding box center [516, 214] width 56 height 17
click at [472, 245] on div "Saru 2687/2721/I013 -- -- 566220409 -- -- -- -- [DATE] DH 1880 0 | Add Appointm…" at bounding box center [569, 192] width 571 height 298
click at [304, 153] on link "FORMULA" at bounding box center [301, 157] width 34 height 9
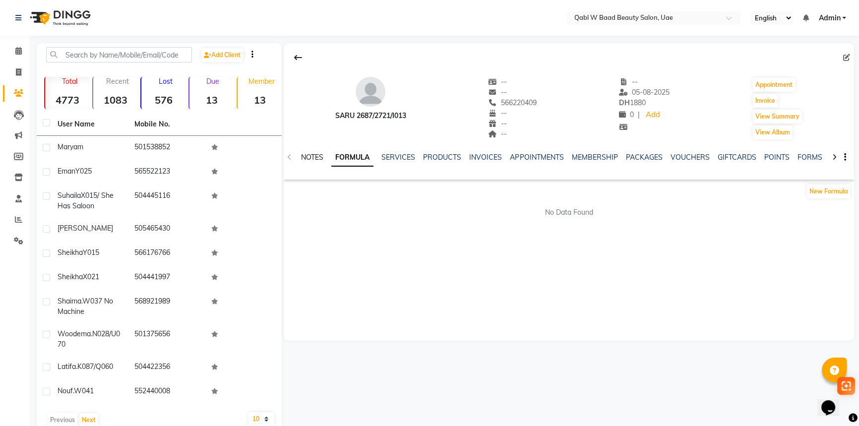
click at [322, 158] on link "NOTES" at bounding box center [312, 157] width 22 height 9
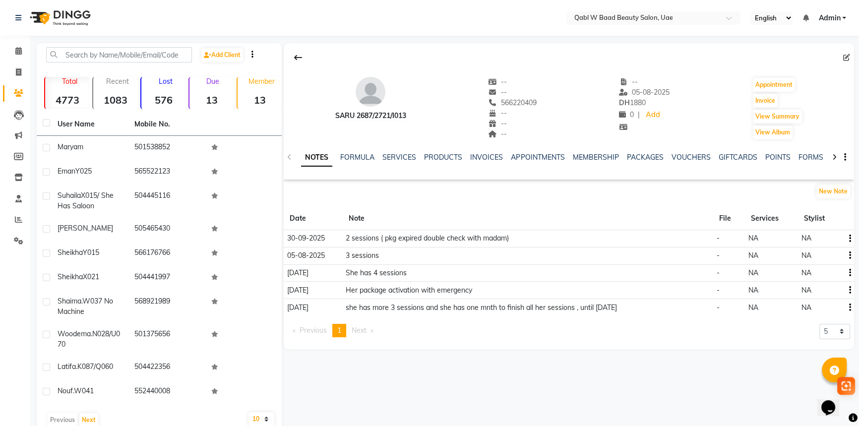
drag, startPoint x: 340, startPoint y: 251, endPoint x: 417, endPoint y: 247, distance: 76.5
click at [417, 247] on tr "[DATE] 3 sessions - NA NA" at bounding box center [569, 255] width 571 height 17
click at [518, 102] on span "566220409" at bounding box center [513, 102] width 49 height 9
copy span "566220409"
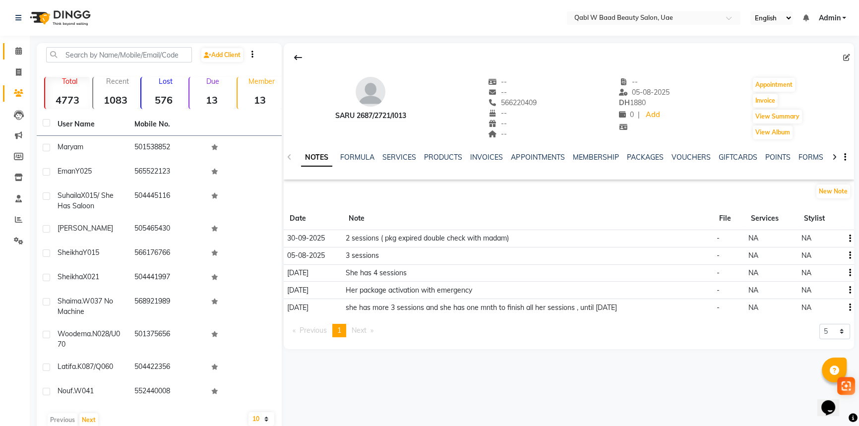
click at [10, 53] on span at bounding box center [18, 51] width 17 height 11
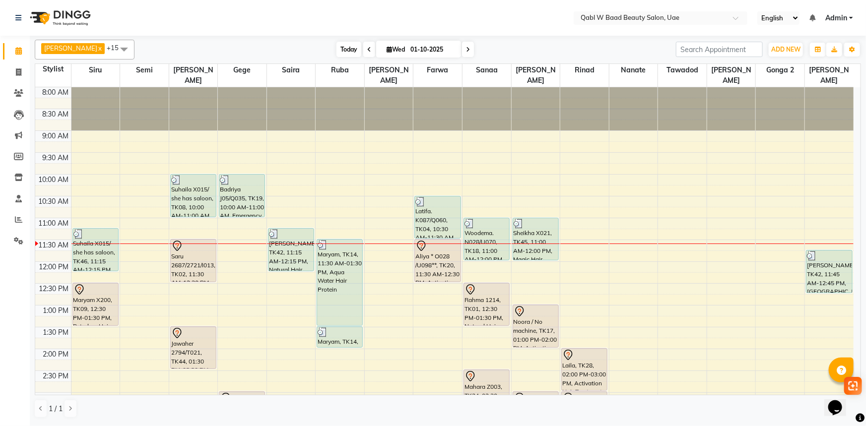
click at [336, 47] on span "Today" at bounding box center [348, 49] width 25 height 15
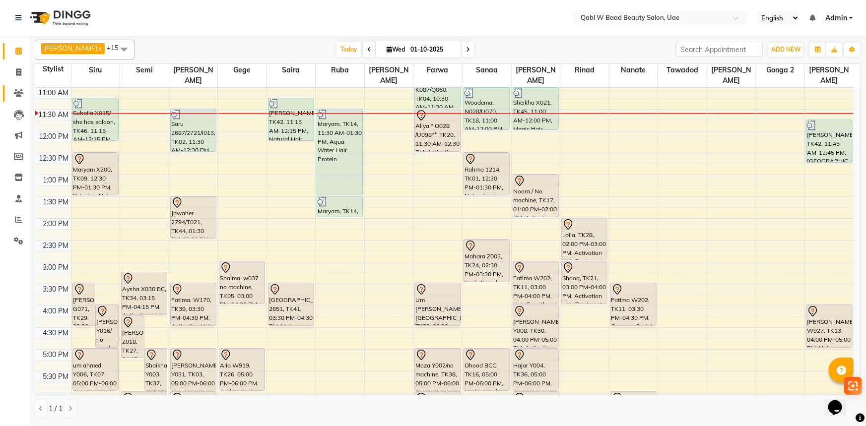
click at [14, 86] on link "Clients" at bounding box center [15, 93] width 24 height 16
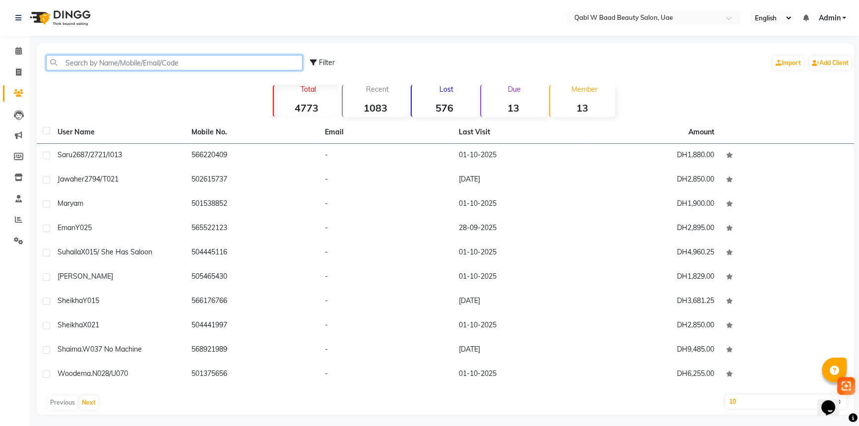
click at [119, 65] on input "text" at bounding box center [174, 62] width 257 height 15
paste input "50 755 0115"
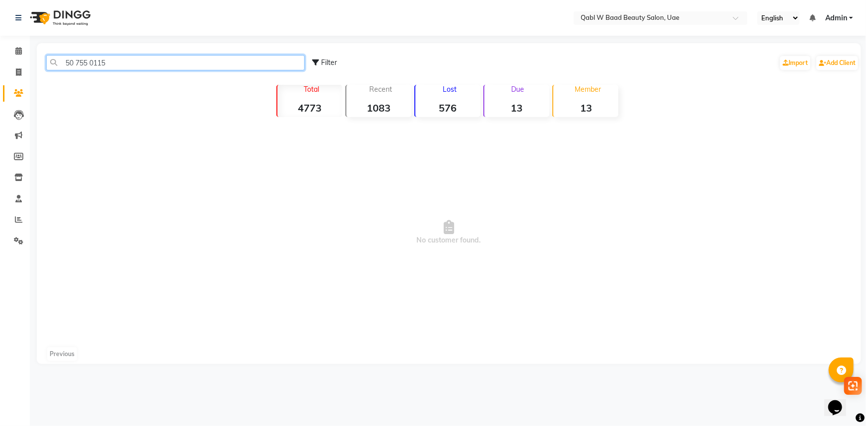
click at [76, 64] on input "50 755 0115" at bounding box center [175, 62] width 258 height 15
click at [87, 64] on input "50755 0115" at bounding box center [175, 62] width 258 height 15
click at [89, 62] on input "50755 0115" at bounding box center [175, 62] width 258 height 15
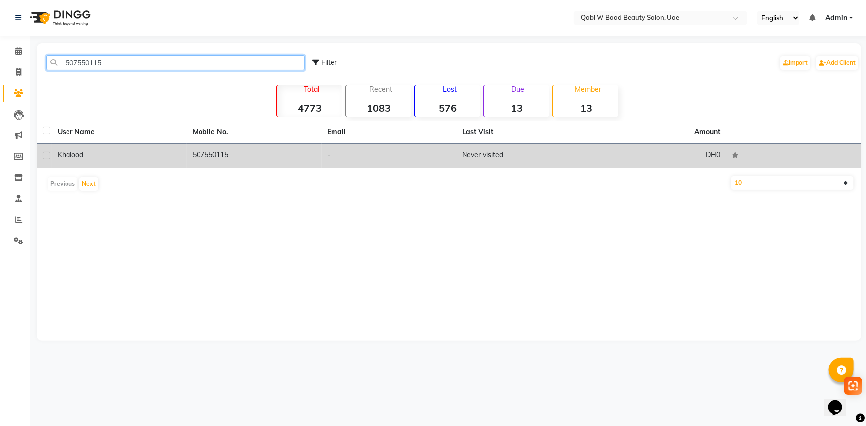
type input "507550115"
click at [91, 153] on div "Khalood" at bounding box center [119, 155] width 123 height 10
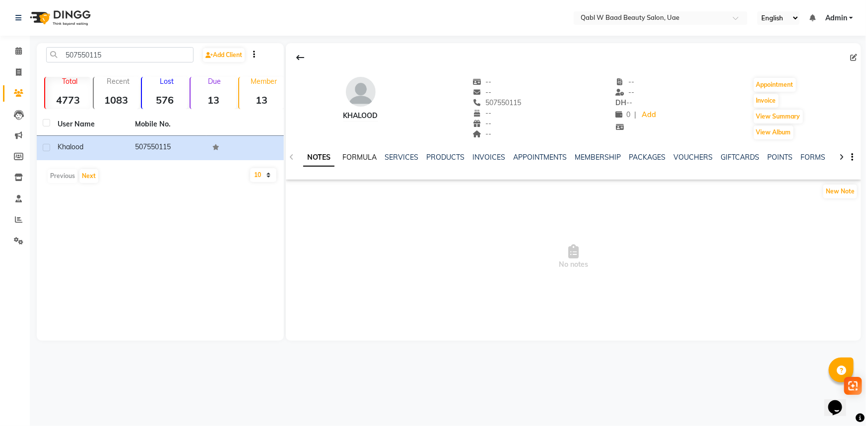
click at [367, 159] on link "FORMULA" at bounding box center [359, 157] width 34 height 9
click at [408, 158] on link "SERVICES" at bounding box center [401, 157] width 34 height 9
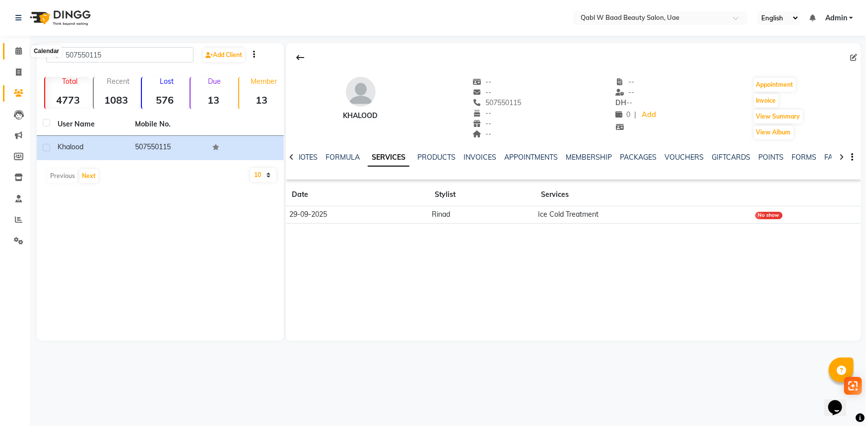
drag, startPoint x: 10, startPoint y: 50, endPoint x: 29, endPoint y: 64, distance: 23.4
click at [10, 50] on span at bounding box center [18, 51] width 17 height 11
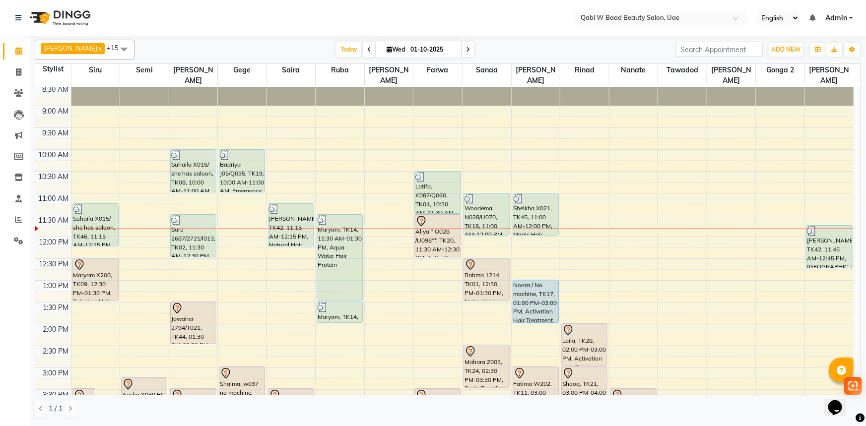
scroll to position [45, 0]
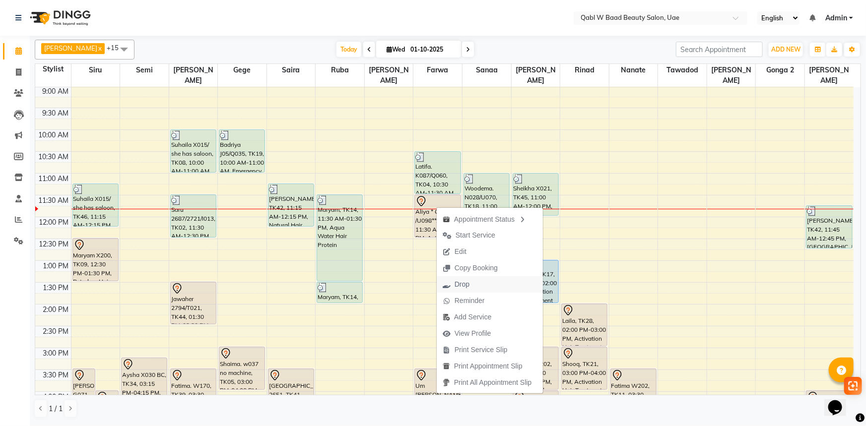
click at [485, 287] on button "Drop" at bounding box center [490, 284] width 106 height 16
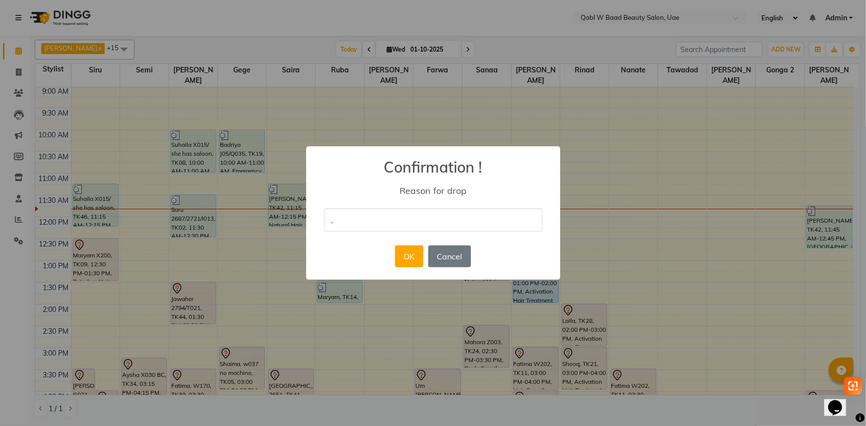
type input "."
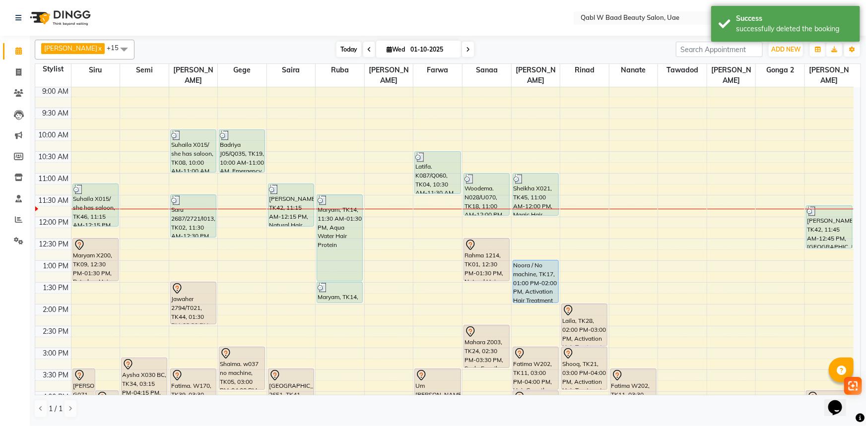
click at [336, 47] on span "Today" at bounding box center [348, 49] width 25 height 15
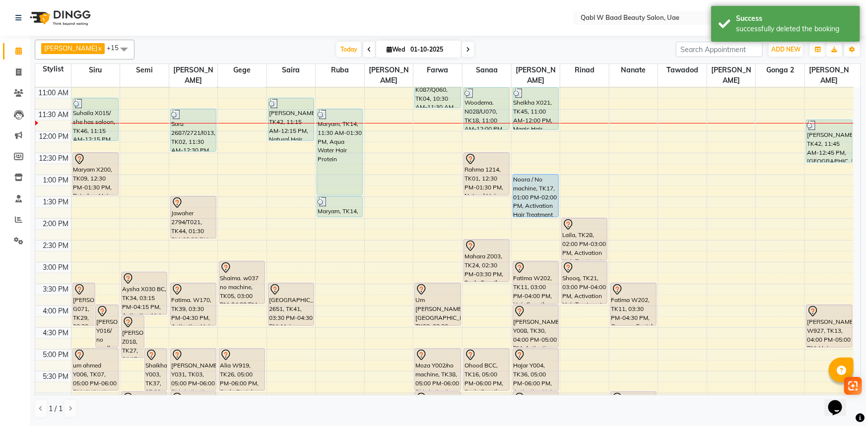
scroll to position [85, 0]
